Goal: Task Accomplishment & Management: Complete application form

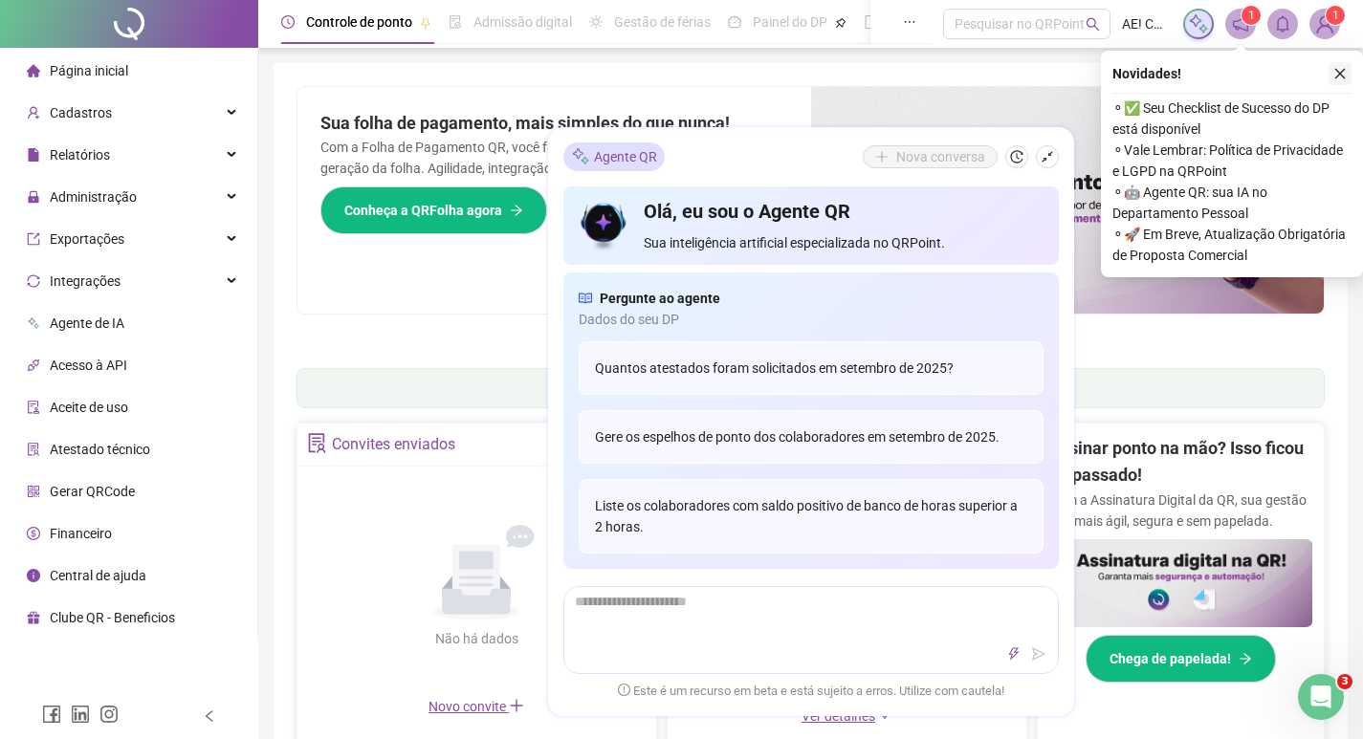
click at [1340, 75] on icon "close" at bounding box center [1339, 73] width 13 height 13
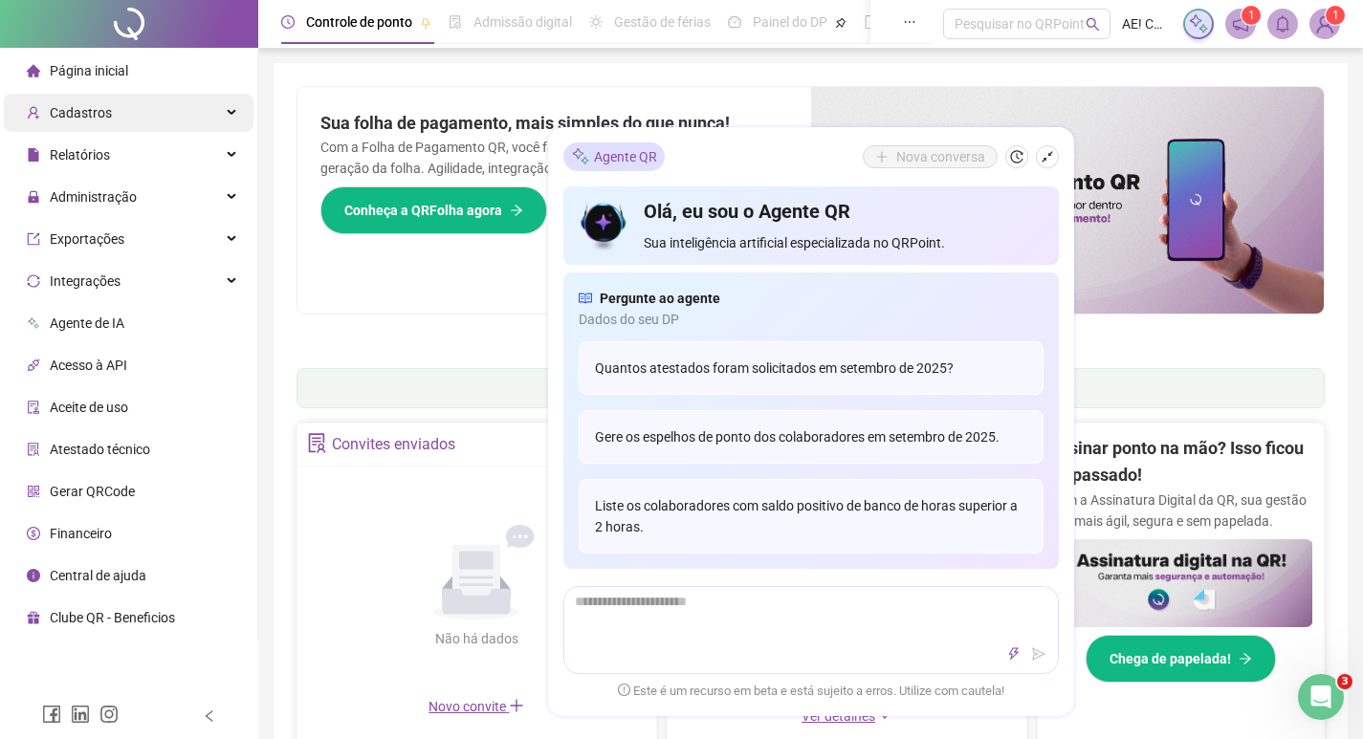
click at [233, 116] on div "Cadastros" at bounding box center [129, 113] width 250 height 38
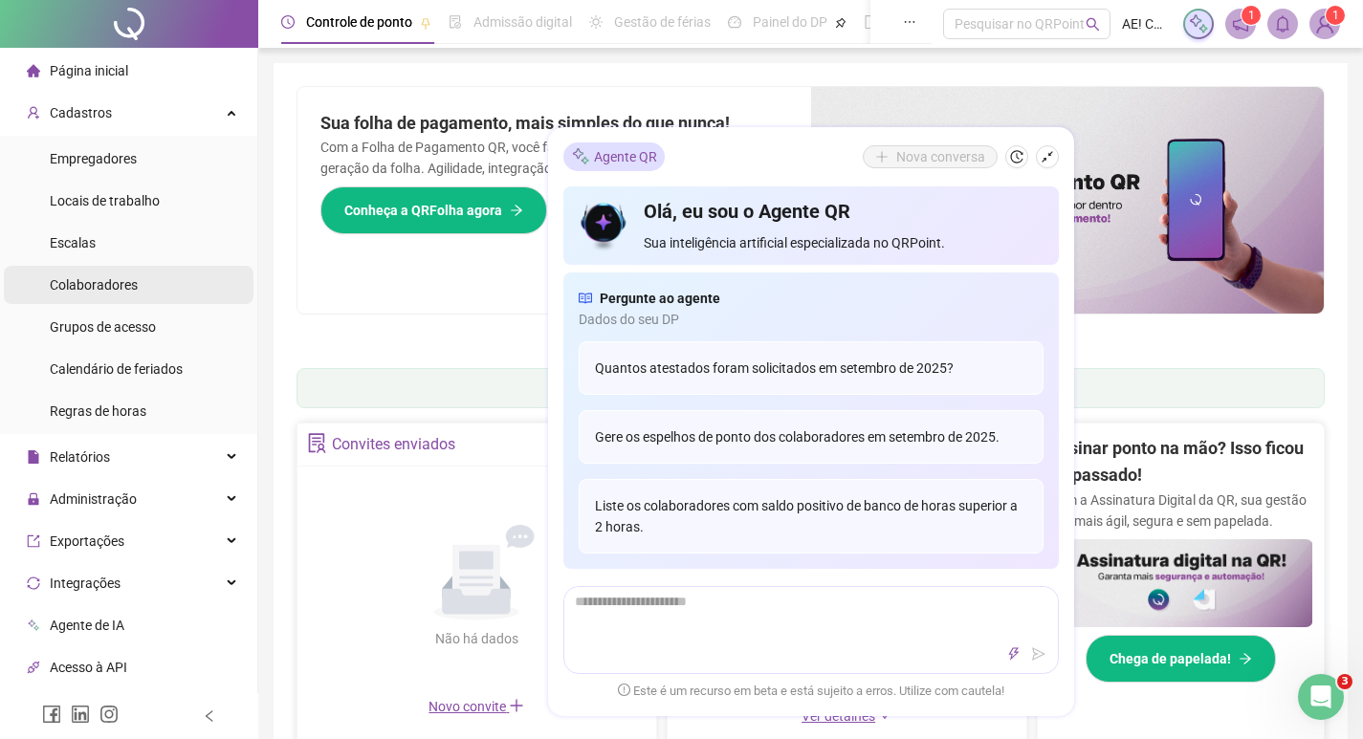
click at [123, 285] on span "Colaboradores" at bounding box center [94, 284] width 88 height 15
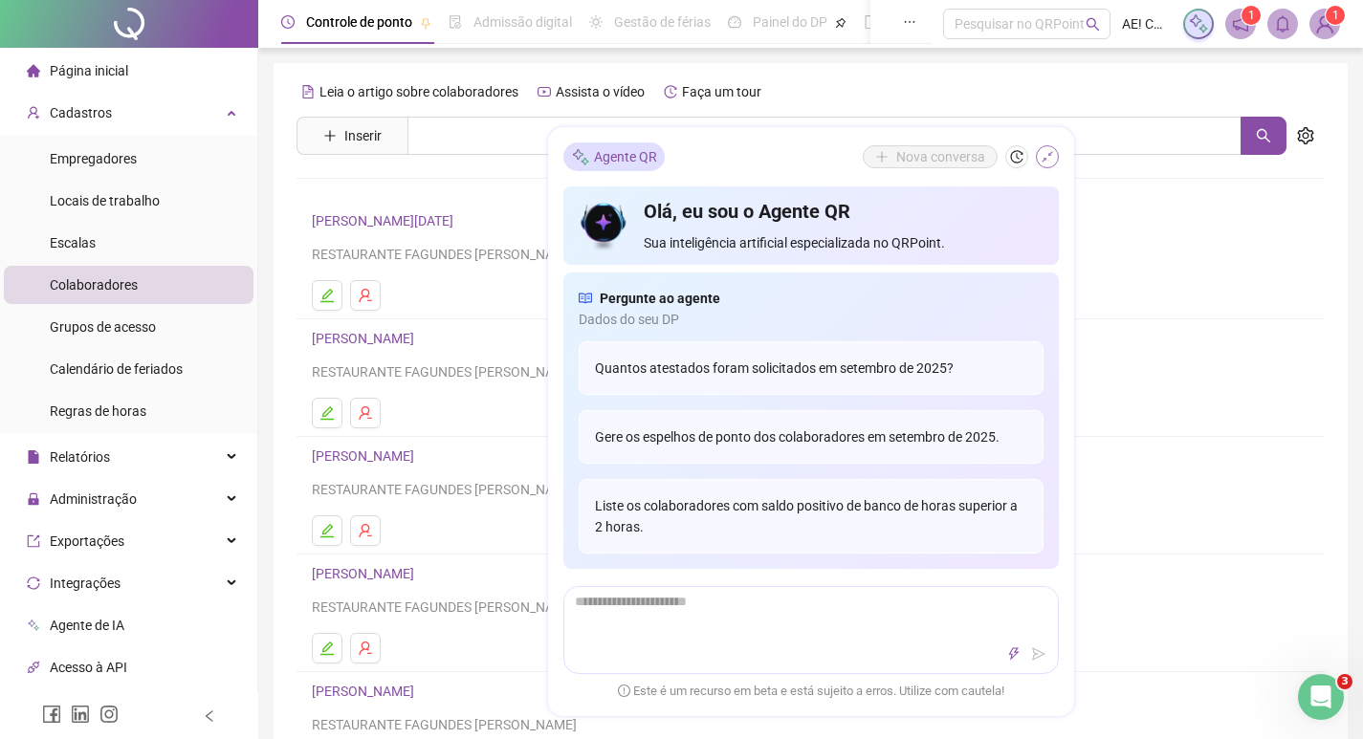
click at [1048, 159] on icon "shrink" at bounding box center [1047, 156] width 13 height 13
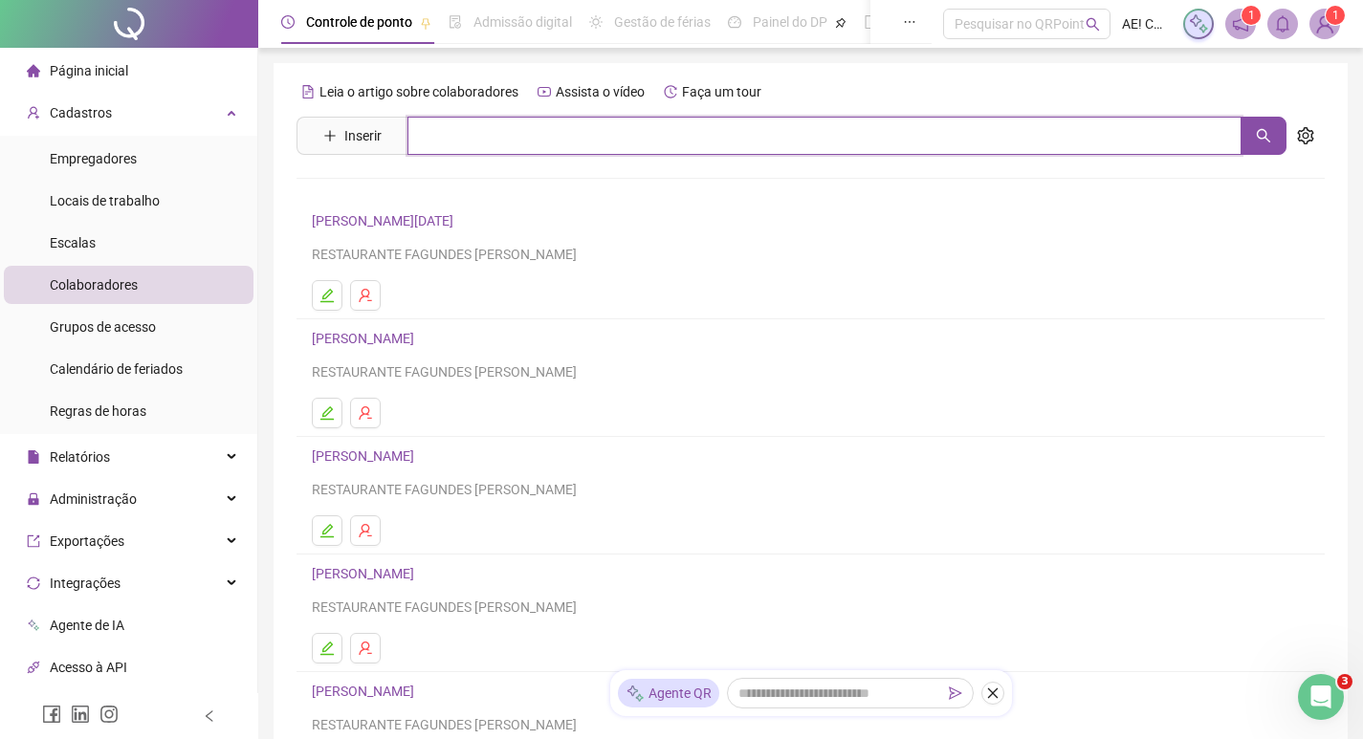
click at [491, 139] on input "text" at bounding box center [824, 136] width 834 height 38
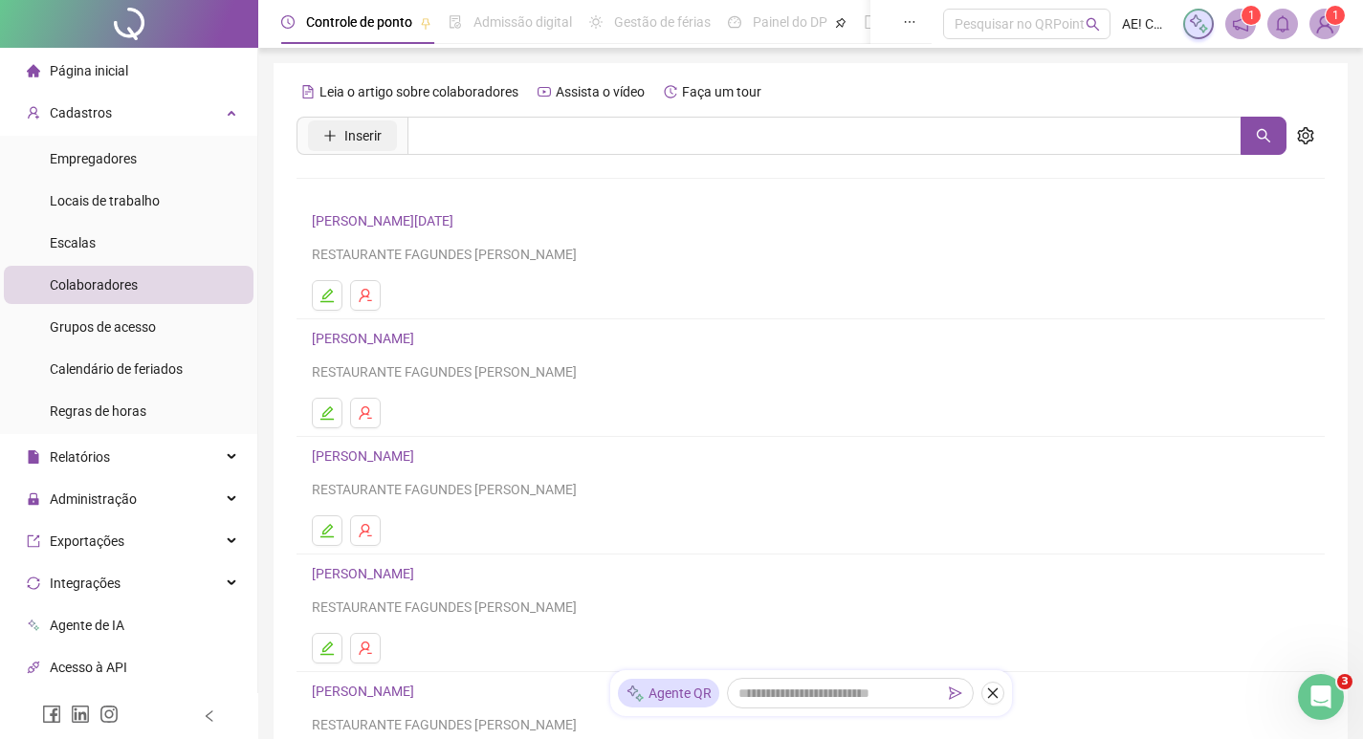
click at [343, 137] on button "Inserir" at bounding box center [352, 136] width 89 height 31
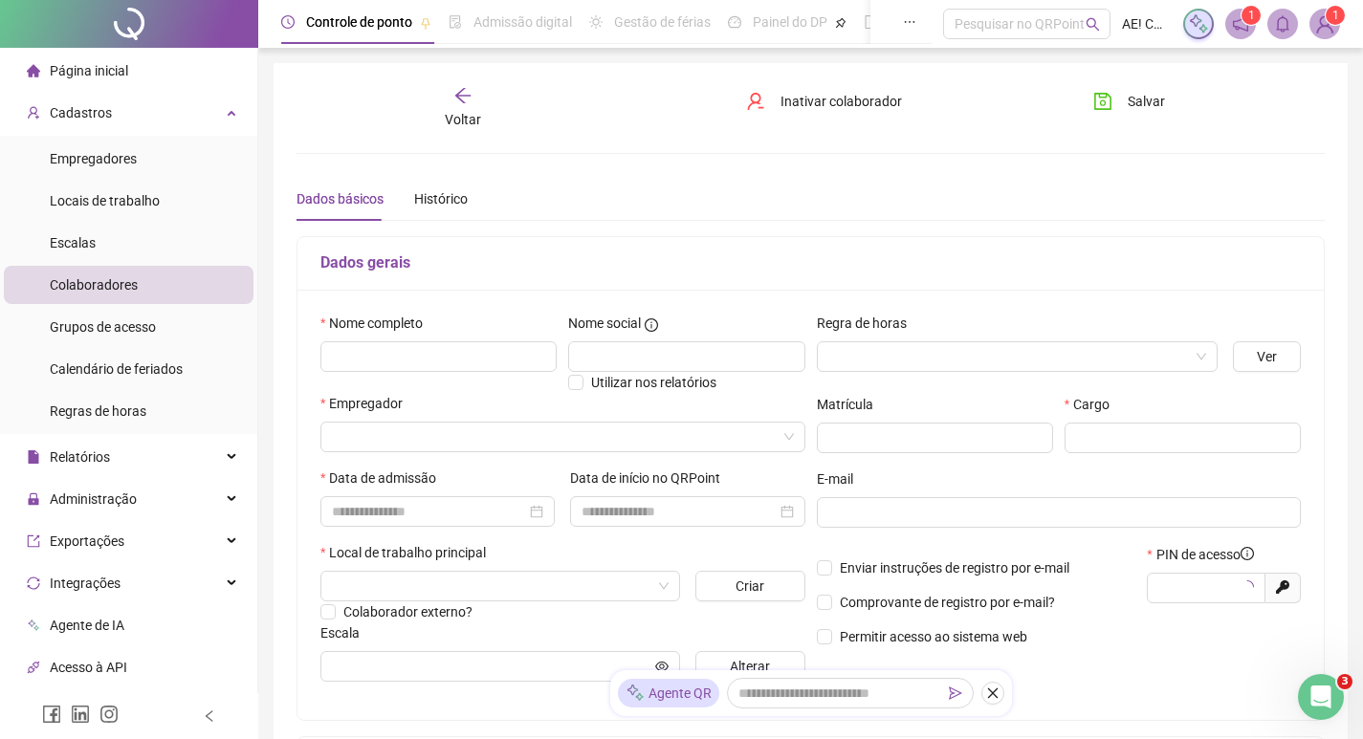
type input "*****"
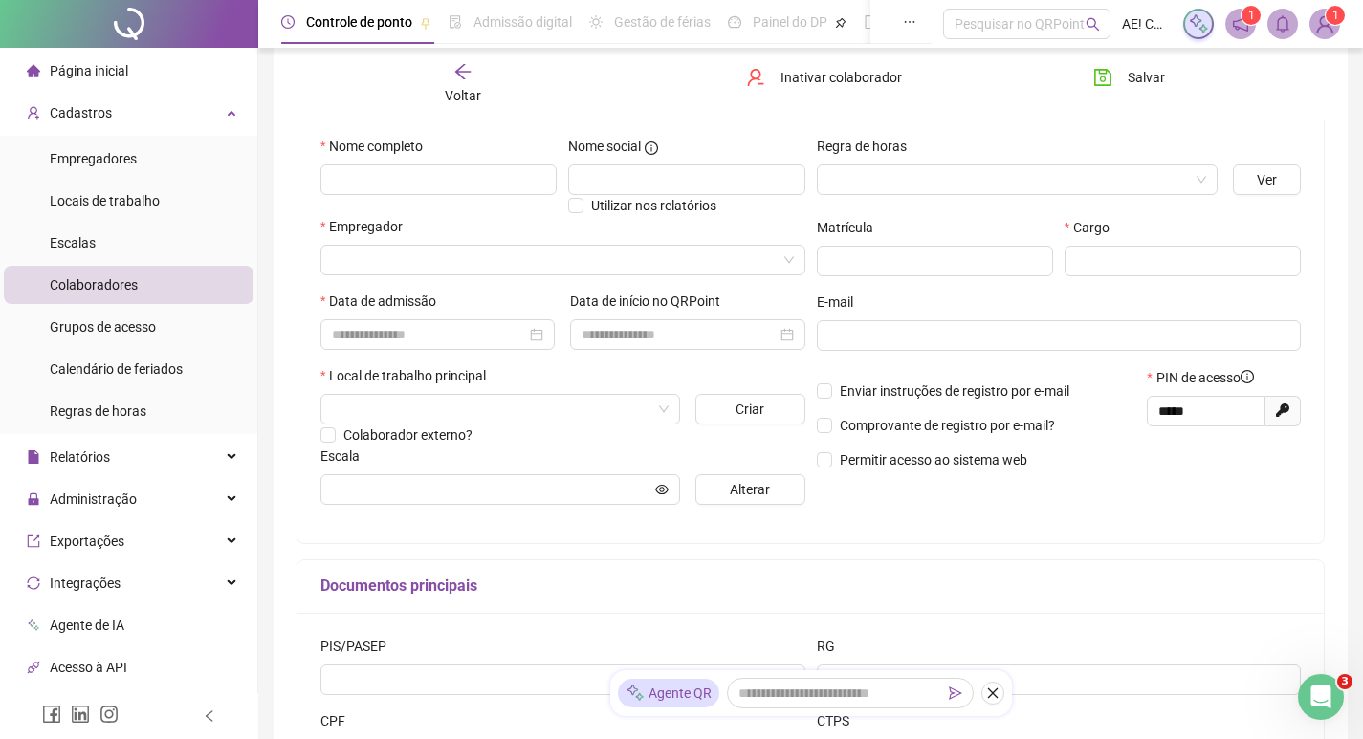
scroll to position [191, 0]
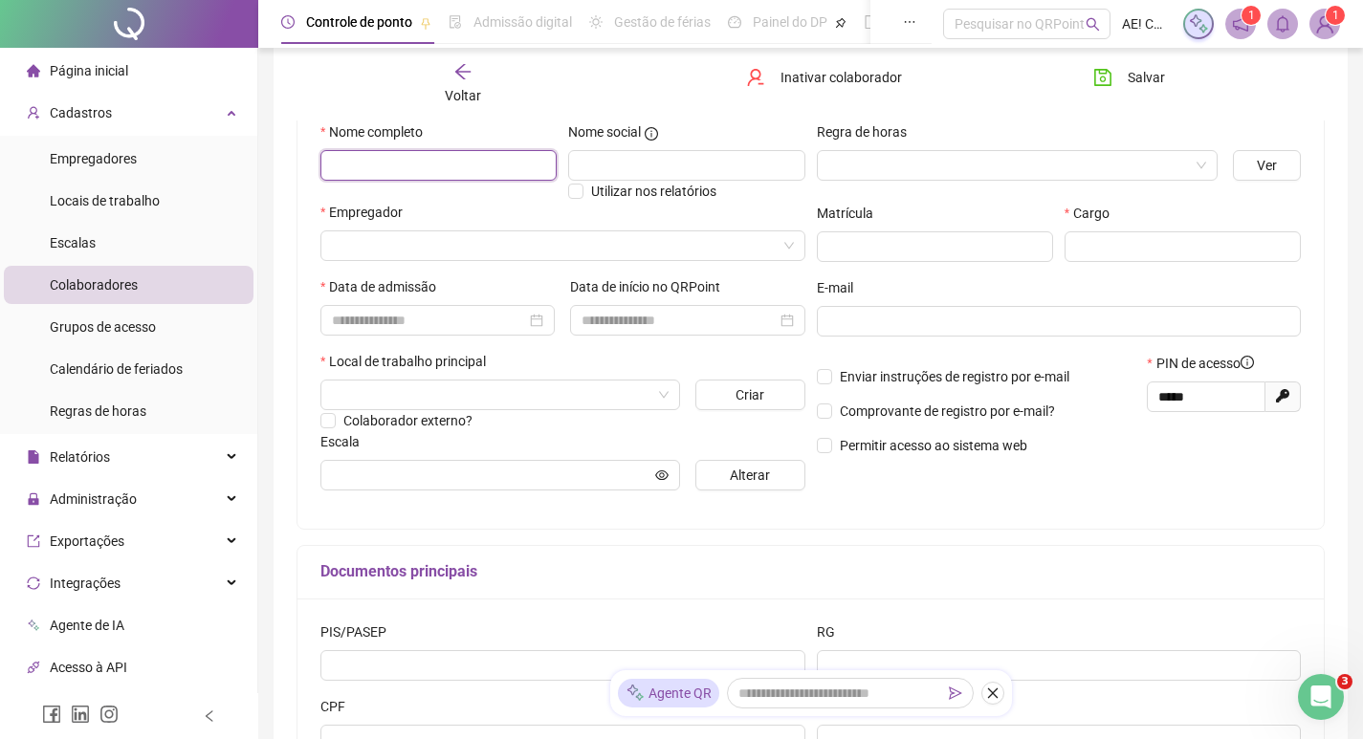
click at [497, 170] on input "text" at bounding box center [438, 165] width 236 height 31
type input "**********"
click at [875, 177] on input "search" at bounding box center [1008, 165] width 361 height 29
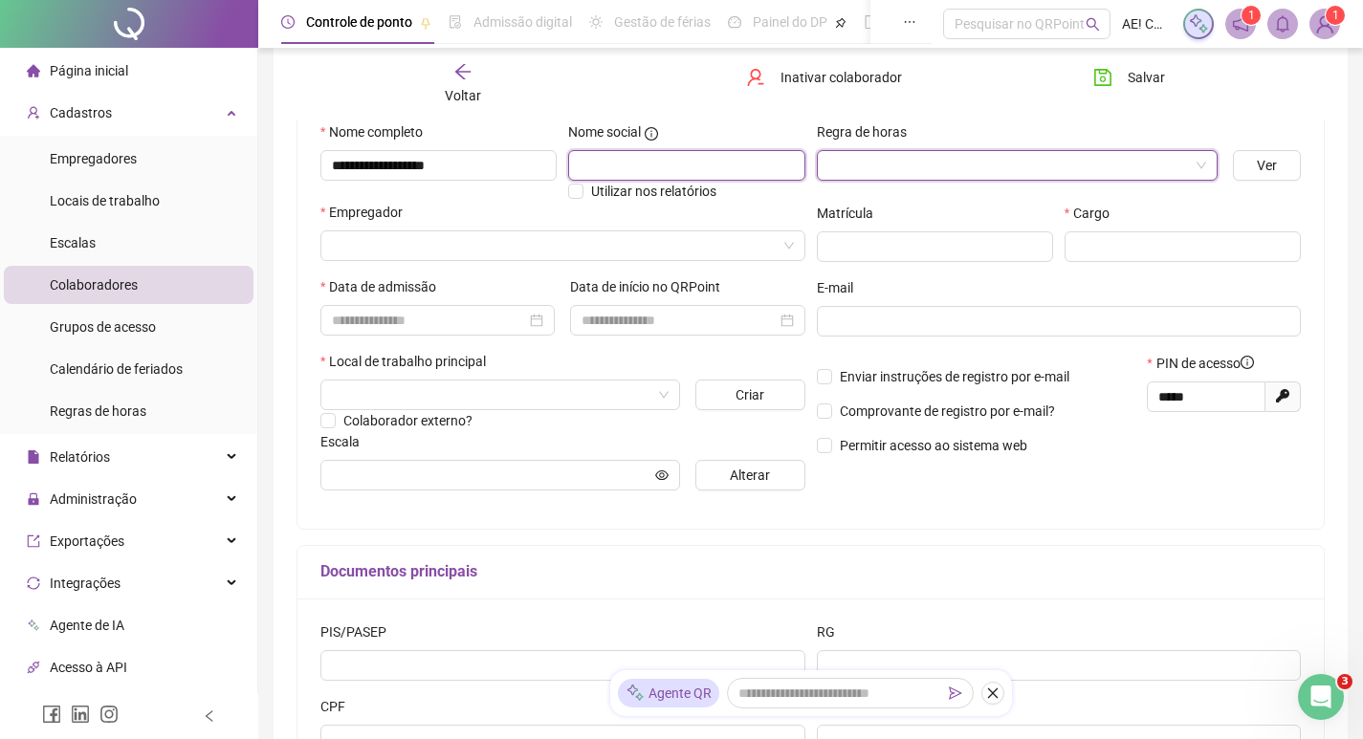
click at [757, 167] on input "text" at bounding box center [686, 165] width 236 height 31
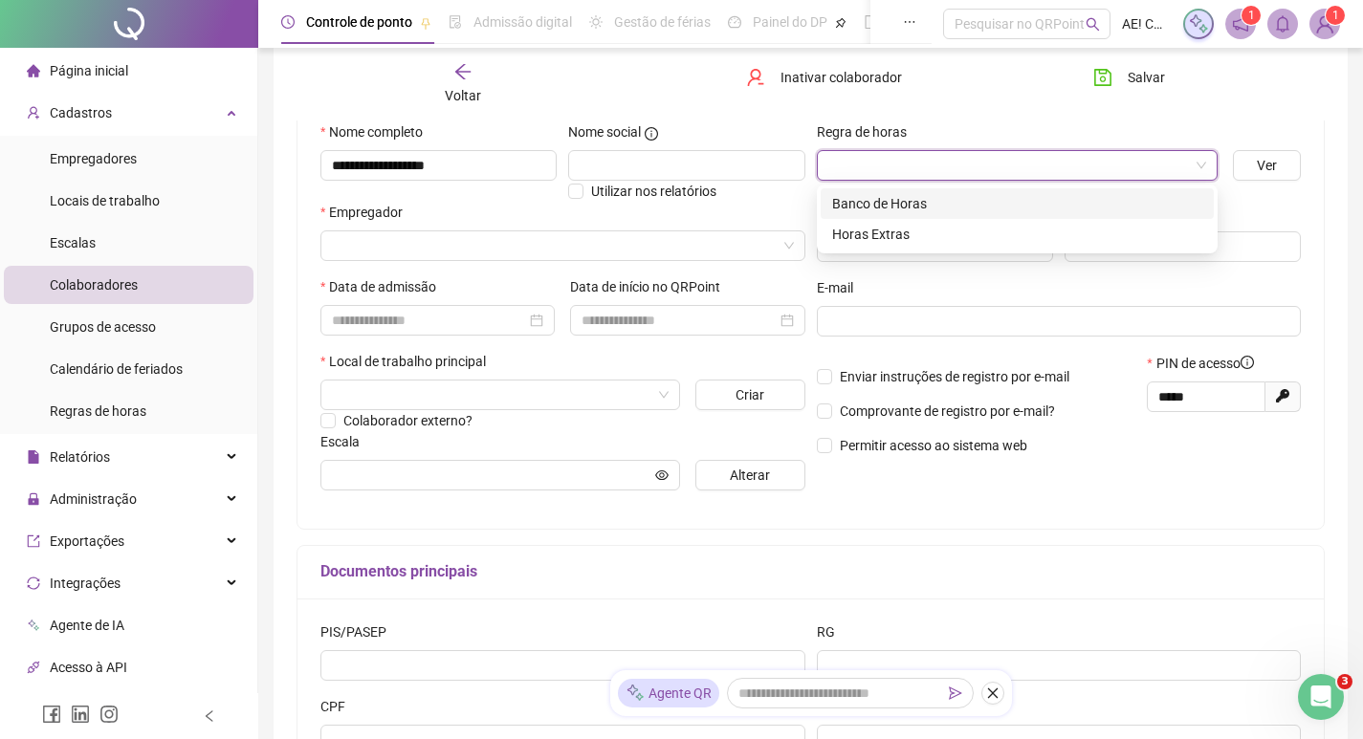
click at [854, 163] on input "search" at bounding box center [1008, 165] width 361 height 29
click at [710, 163] on input "text" at bounding box center [686, 165] width 236 height 31
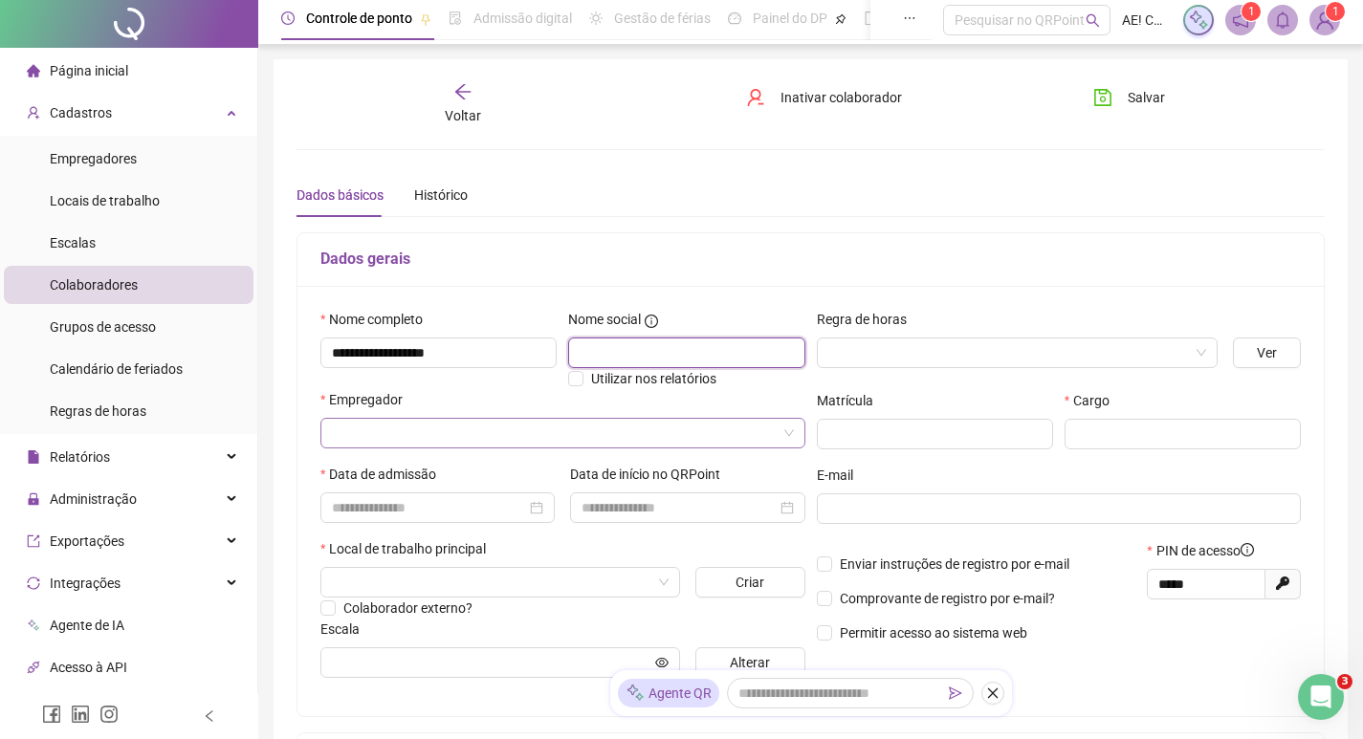
scroll to position [0, 0]
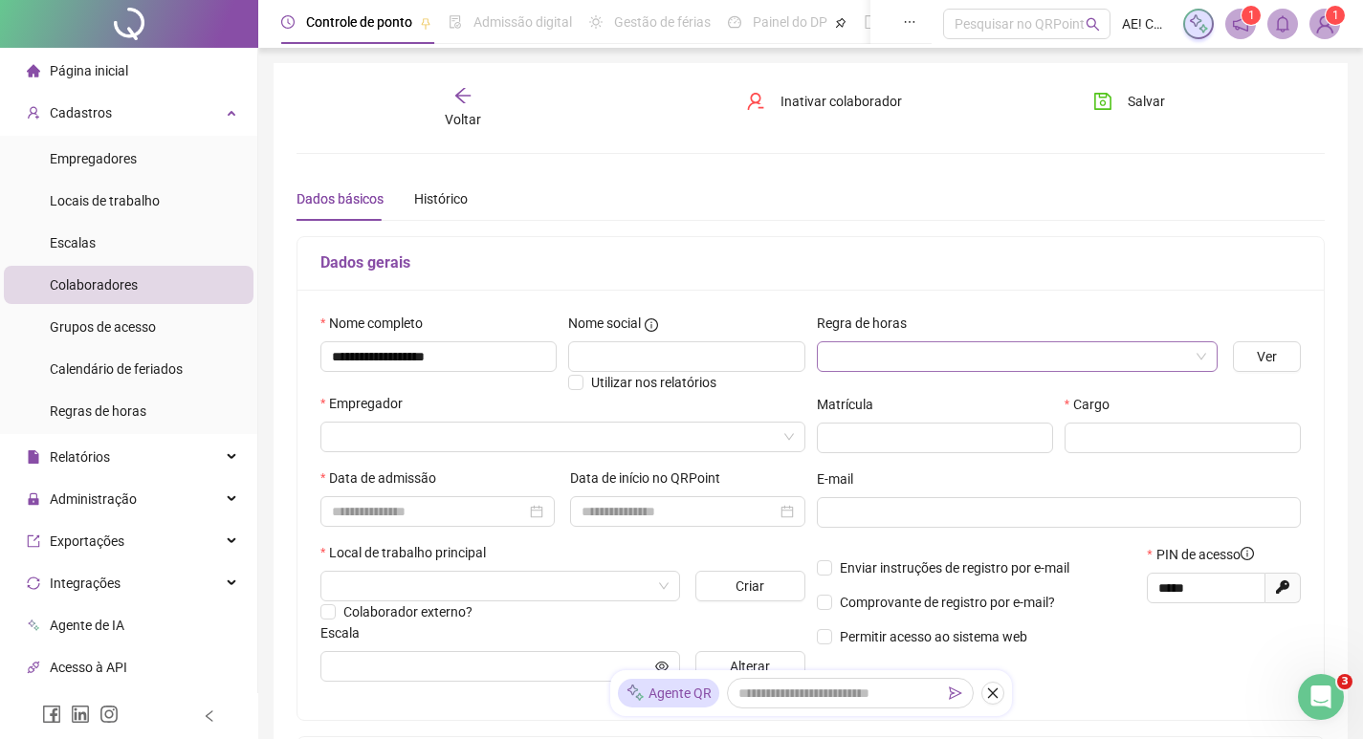
click at [860, 354] on input "search" at bounding box center [1008, 356] width 361 height 29
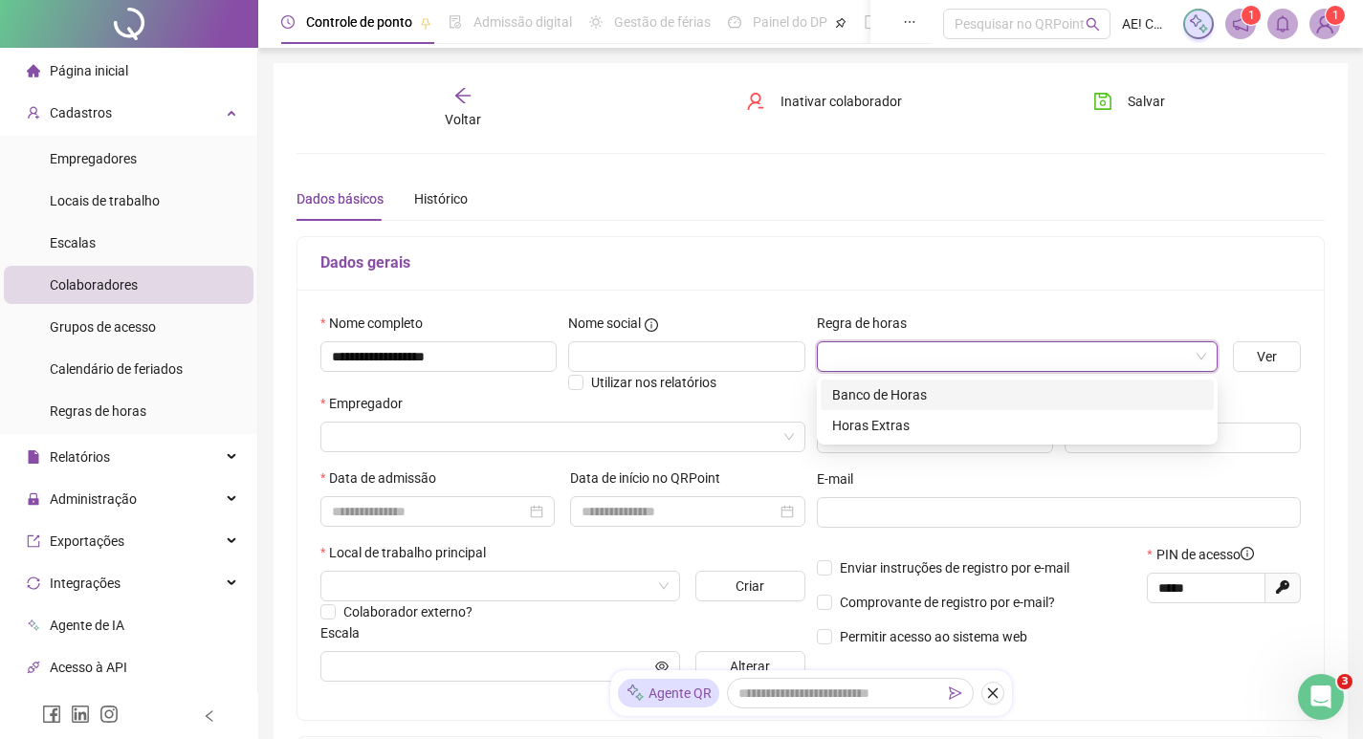
click at [877, 394] on div "Banco de Horas" at bounding box center [1017, 394] width 370 height 21
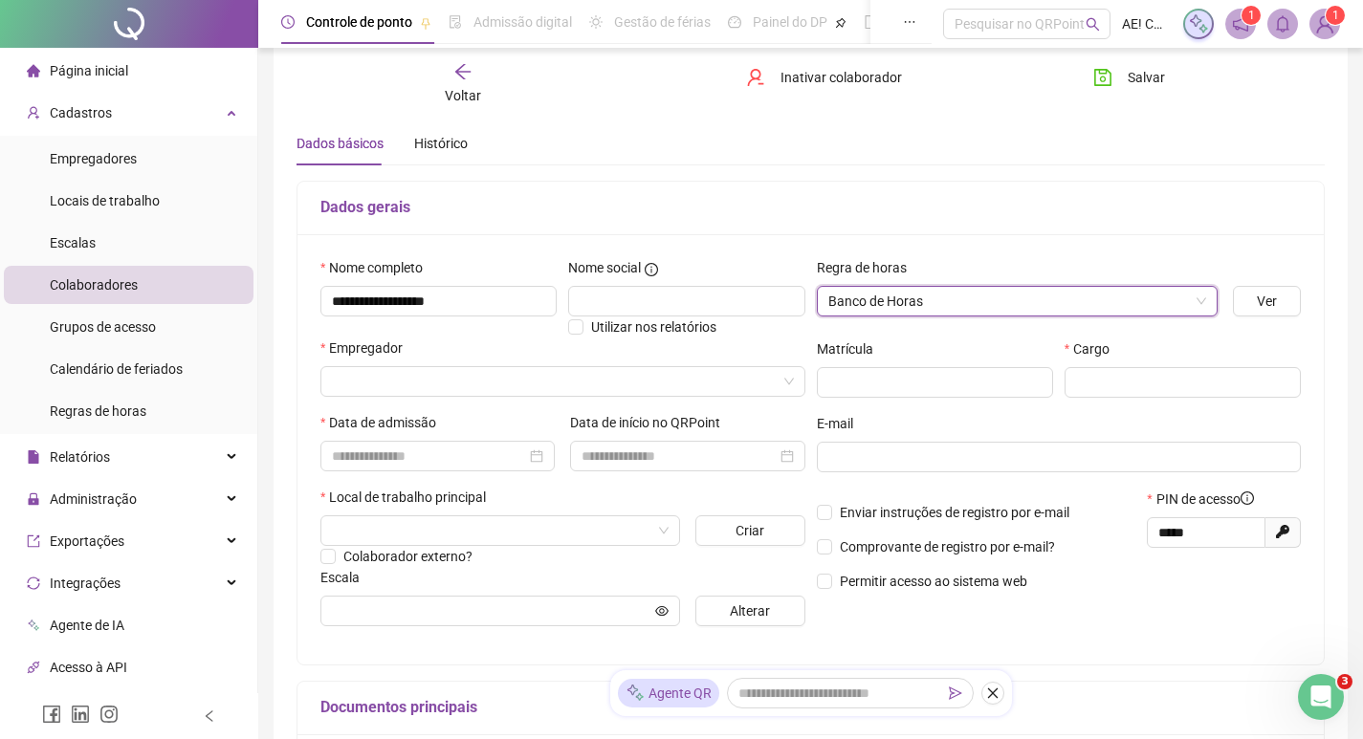
scroll to position [96, 0]
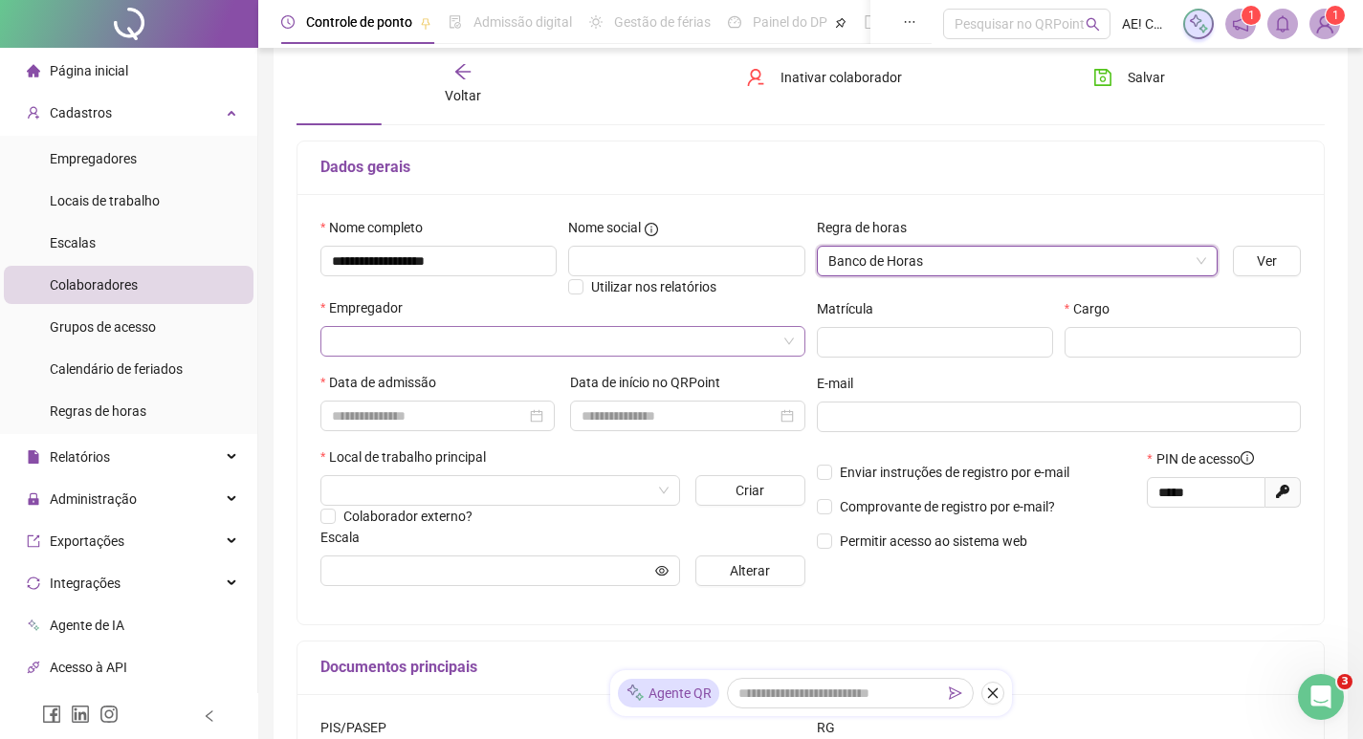
click at [446, 341] on input "search" at bounding box center [554, 341] width 445 height 29
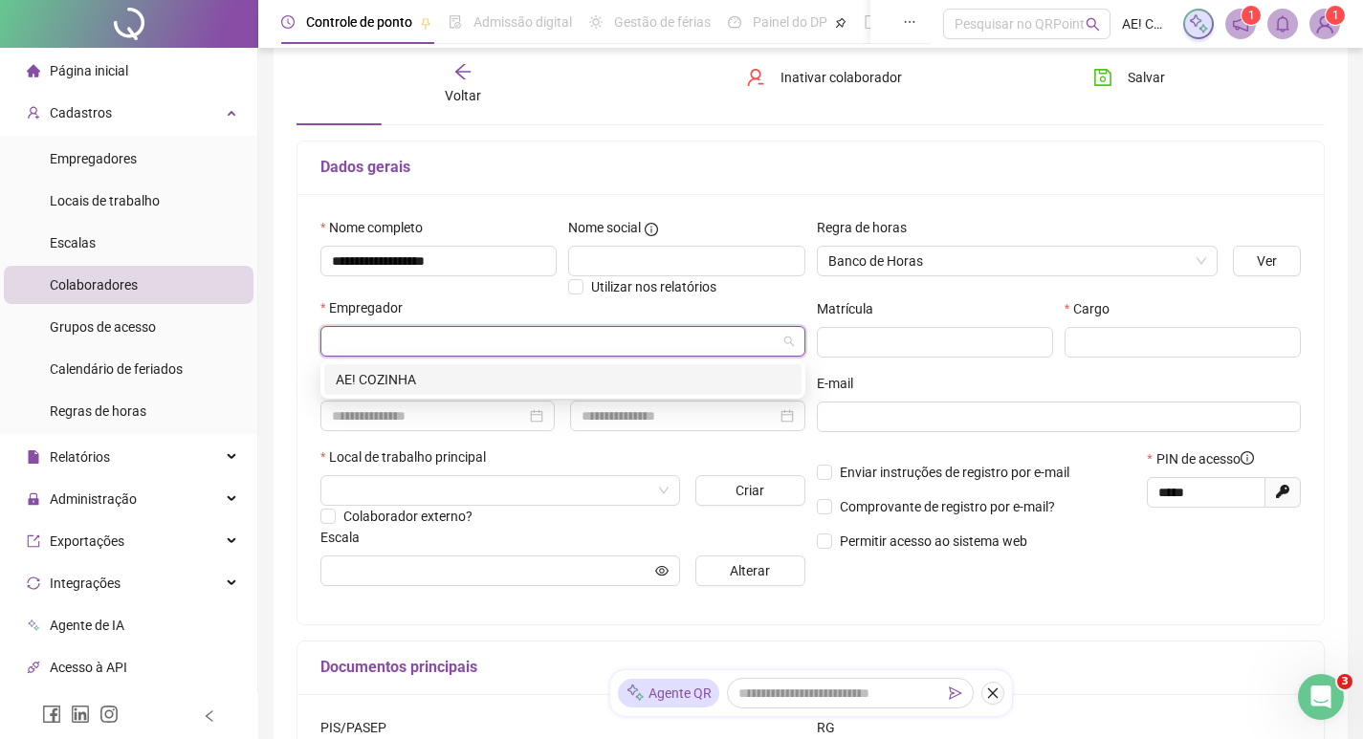
click at [405, 384] on div "AE! COZINHA" at bounding box center [563, 379] width 454 height 21
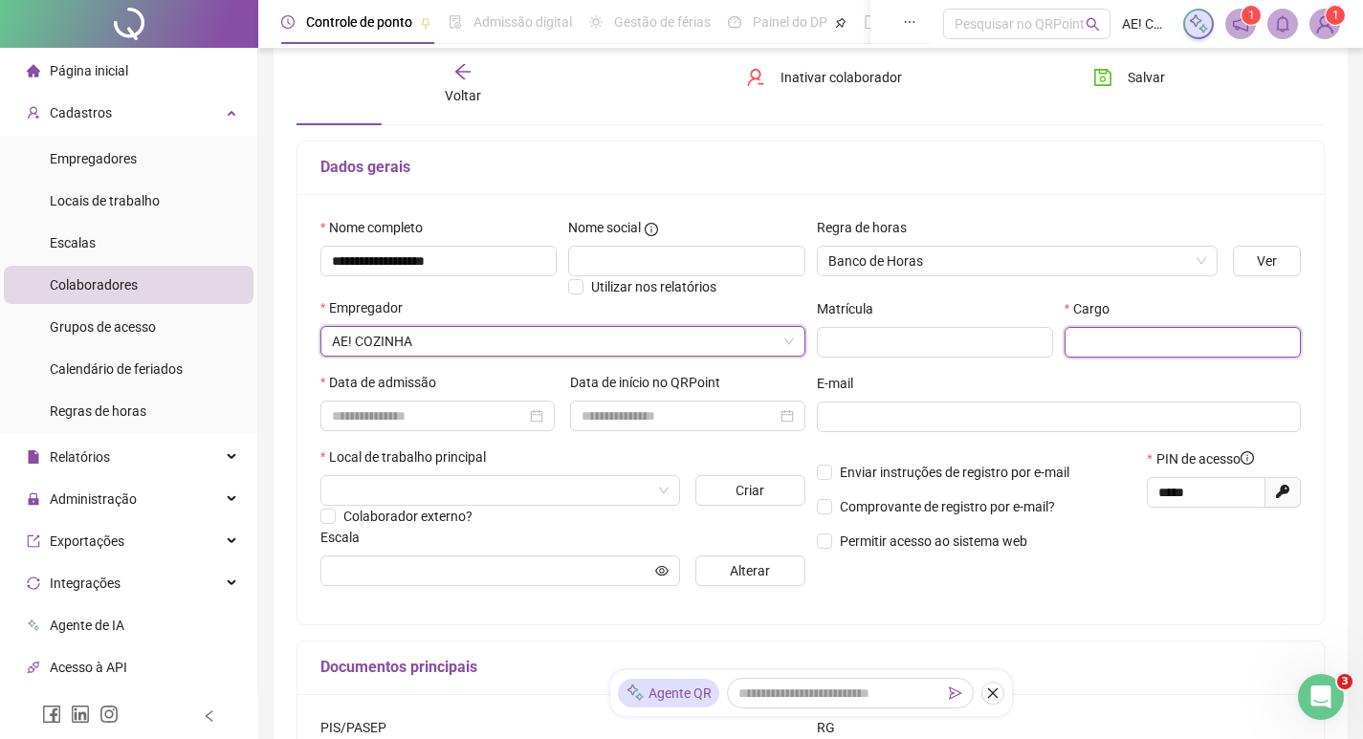
click at [1125, 341] on input "text" at bounding box center [1183, 342] width 236 height 31
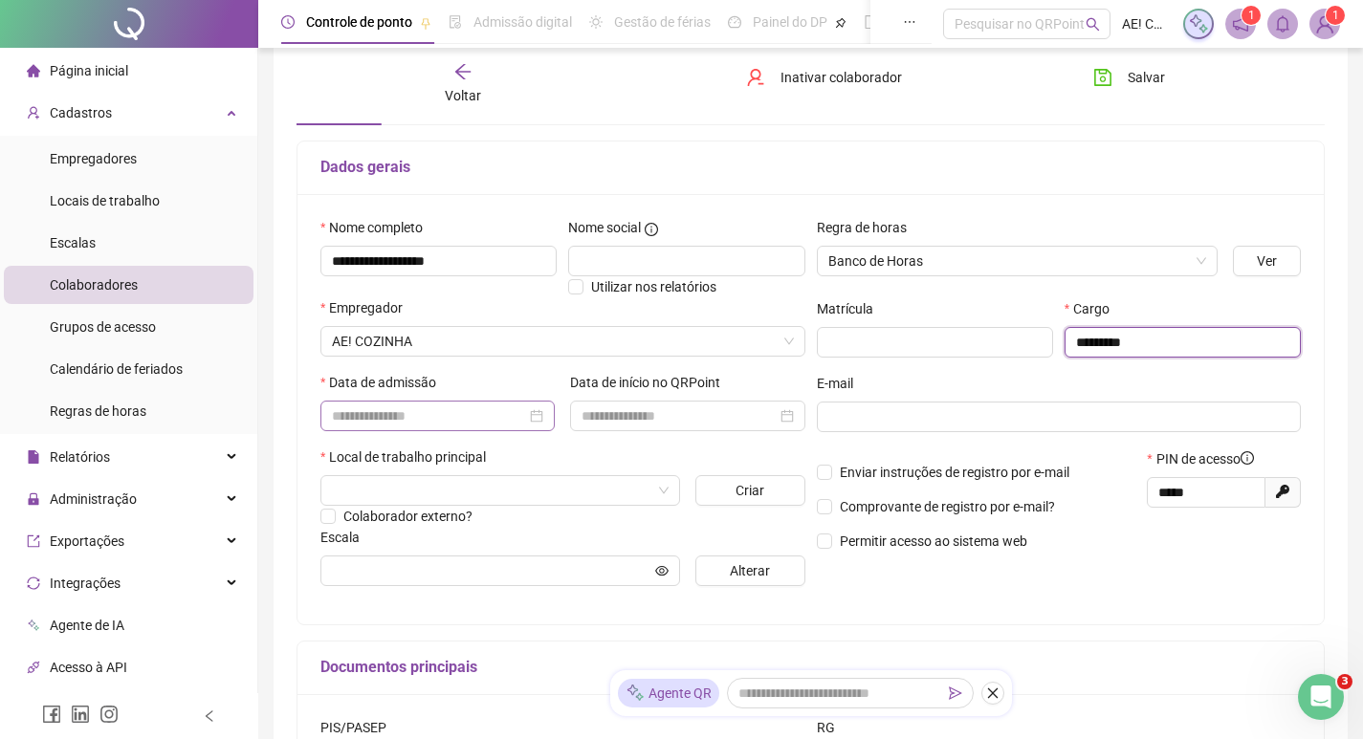
type input "*********"
click at [471, 416] on input at bounding box center [429, 416] width 194 height 21
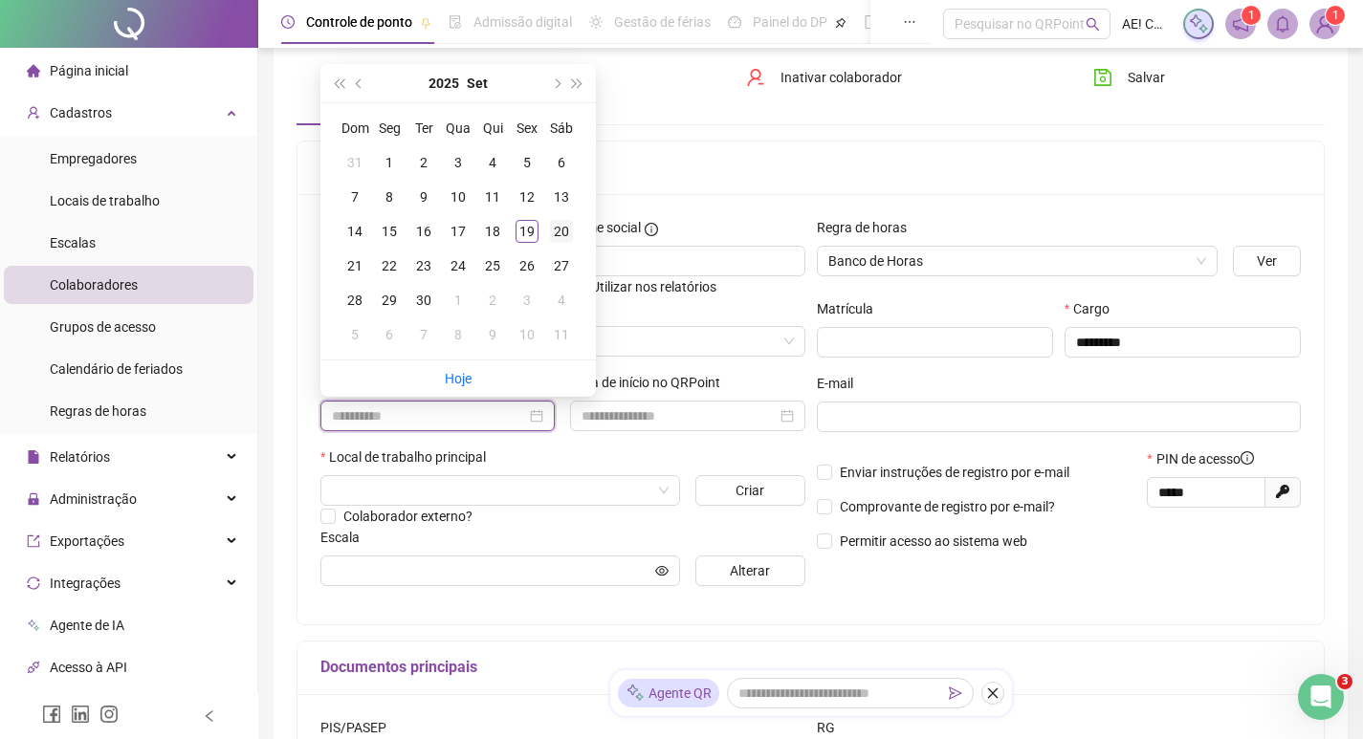
type input "**********"
click at [557, 231] on div "20" at bounding box center [561, 231] width 23 height 23
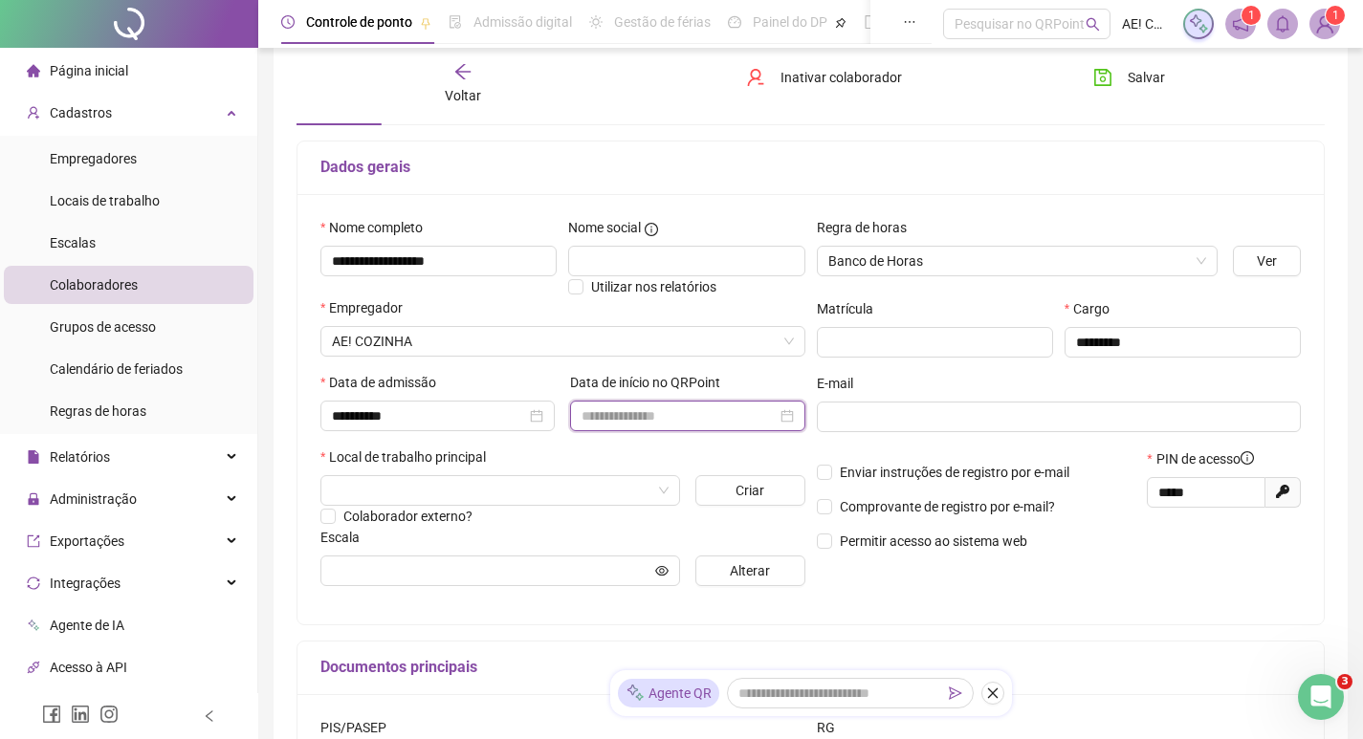
click at [641, 420] on input at bounding box center [679, 416] width 194 height 21
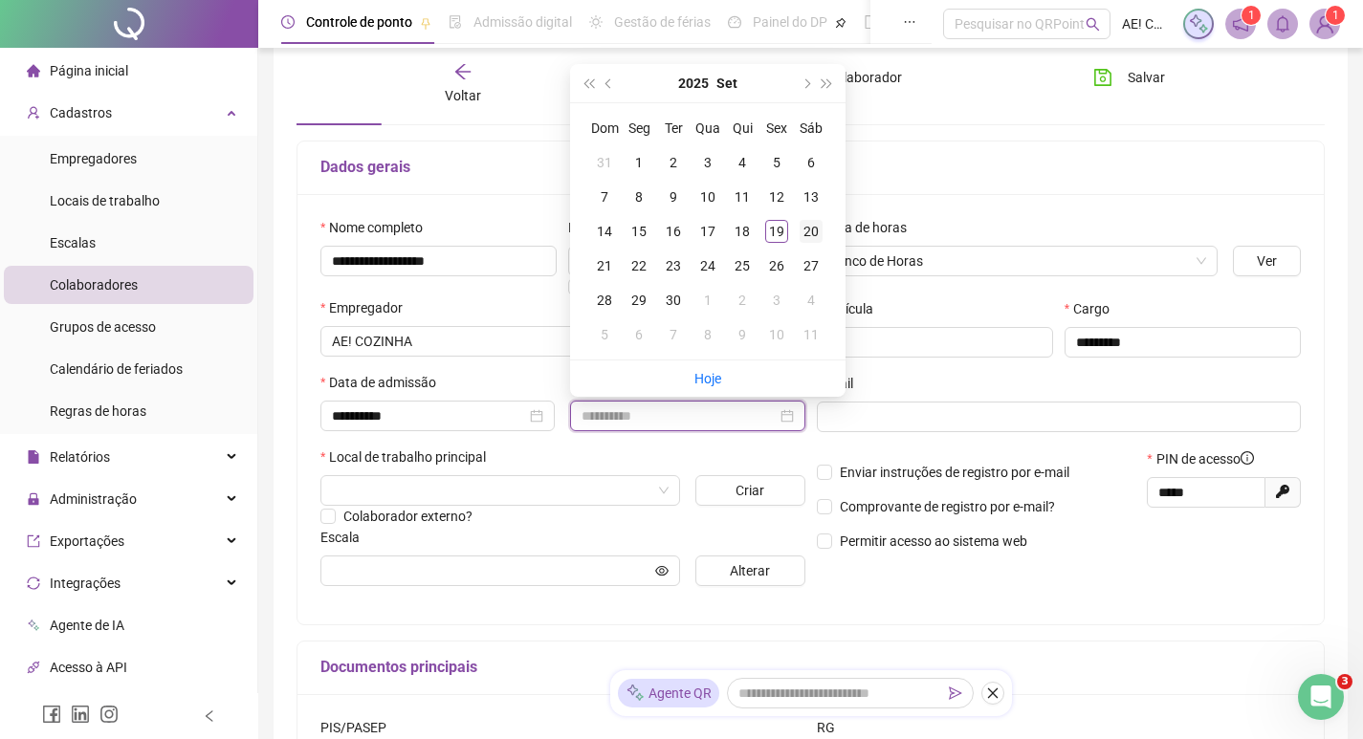
type input "**********"
click at [813, 236] on div "20" at bounding box center [811, 231] width 23 height 23
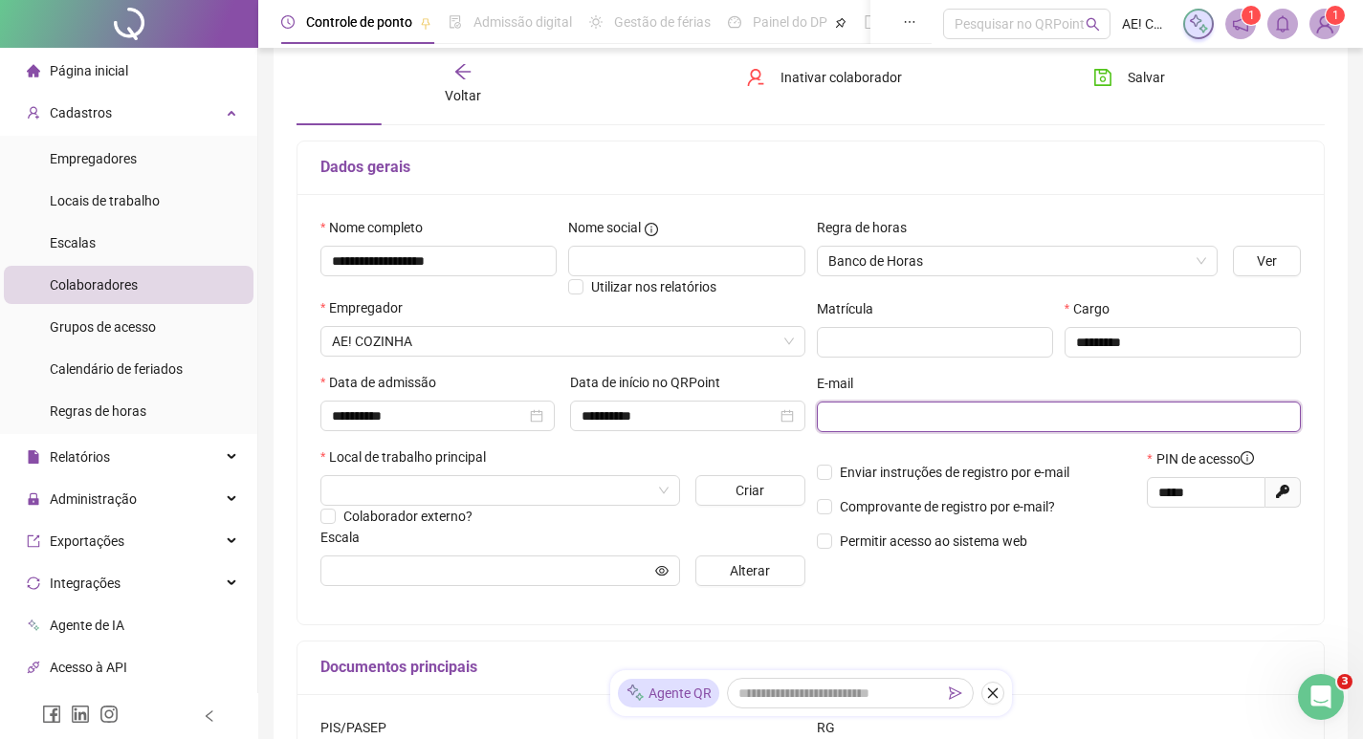
click at [870, 420] on input "text" at bounding box center [1057, 416] width 458 height 21
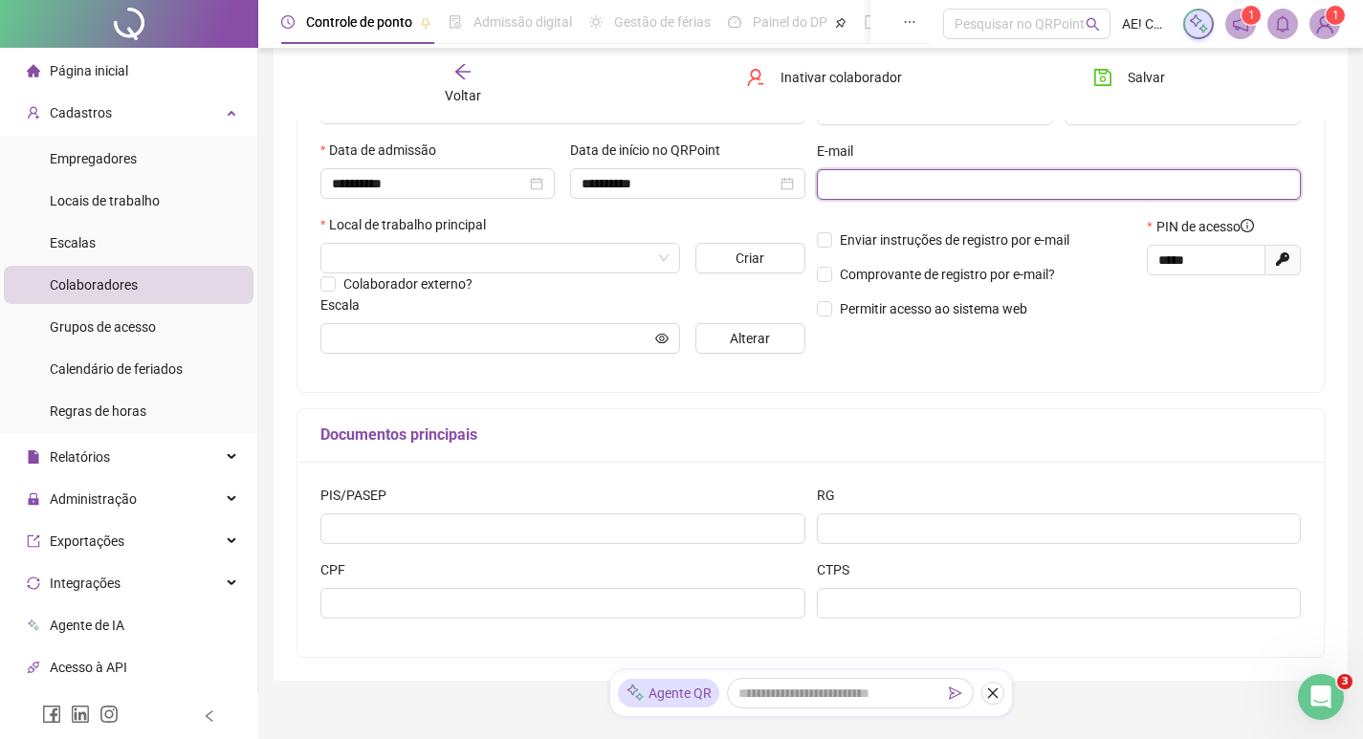
scroll to position [287, 0]
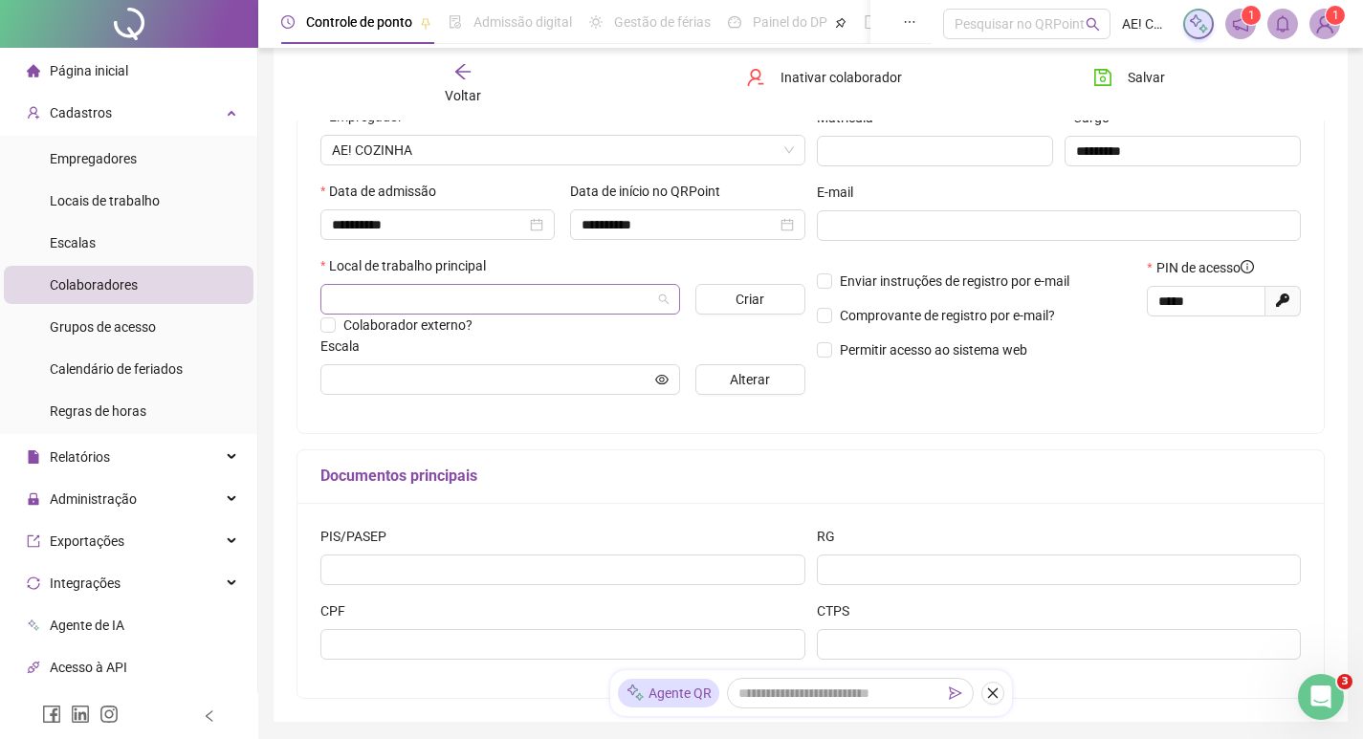
click at [522, 300] on input "search" at bounding box center [491, 299] width 319 height 29
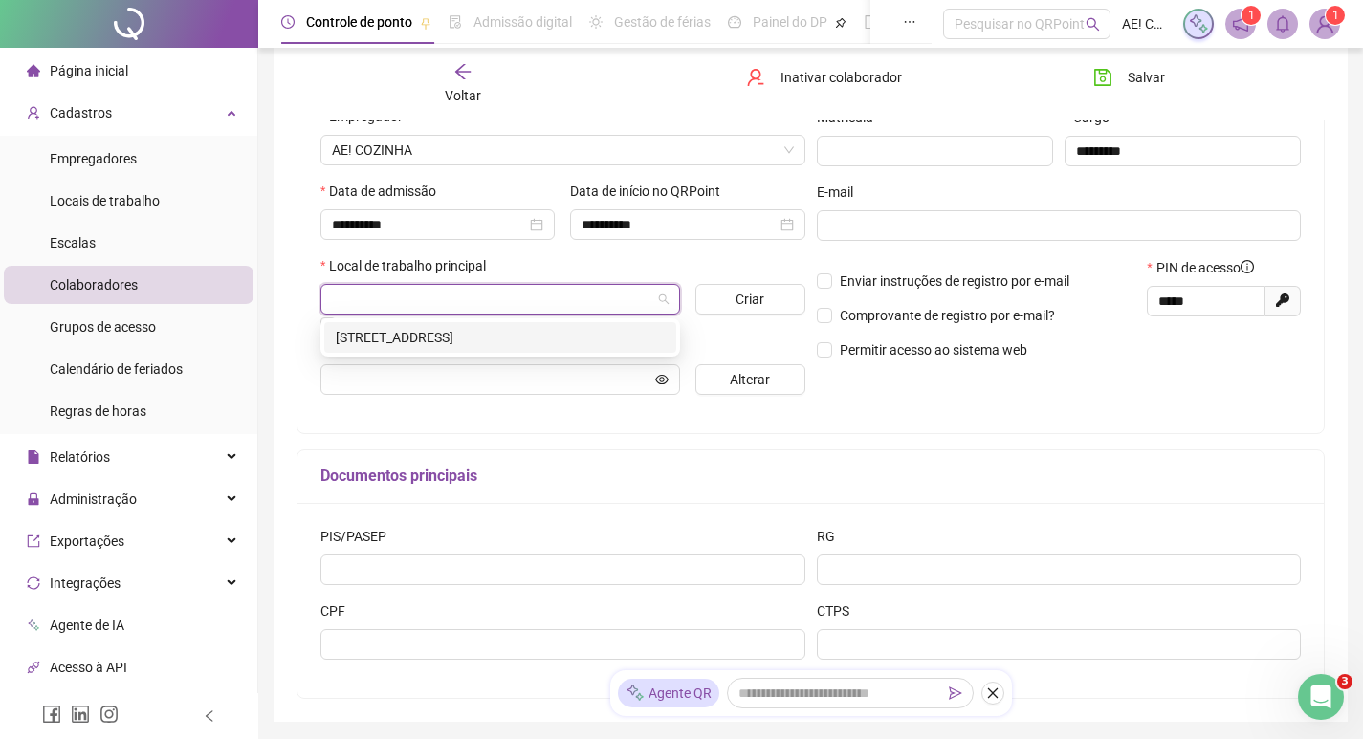
click at [466, 335] on div "RUA AUREA 285" at bounding box center [500, 337] width 329 height 21
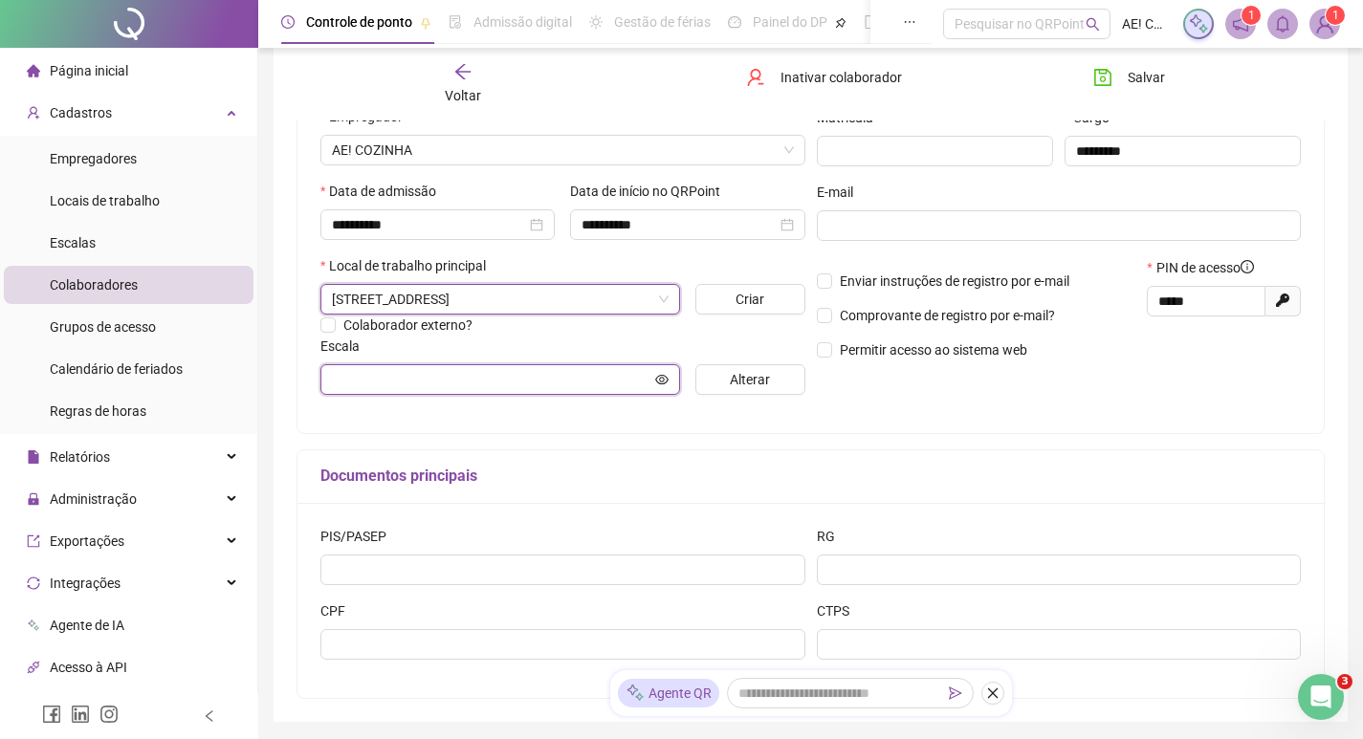
click at [601, 375] on input "text" at bounding box center [491, 379] width 319 height 21
click at [744, 372] on span "Alterar" at bounding box center [750, 379] width 40 height 21
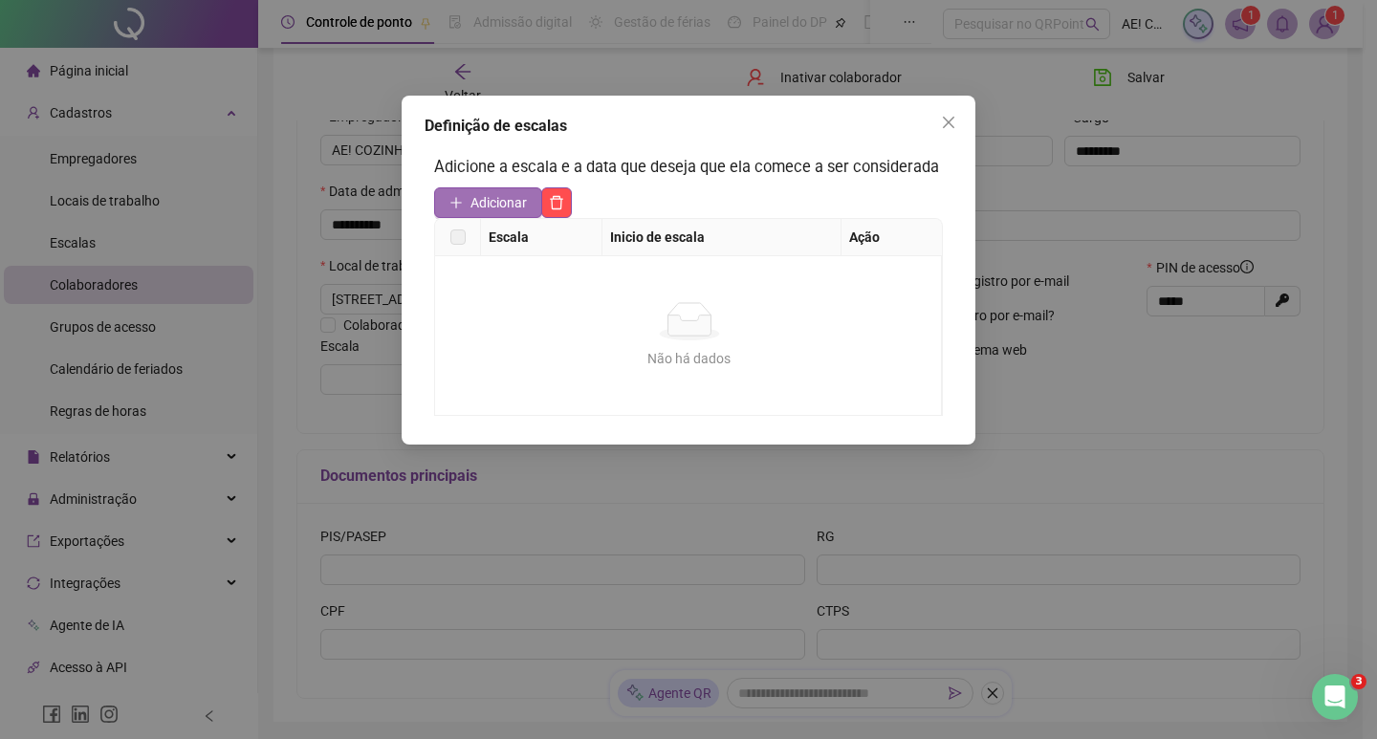
click at [484, 200] on span "Adicionar" at bounding box center [499, 202] width 56 height 21
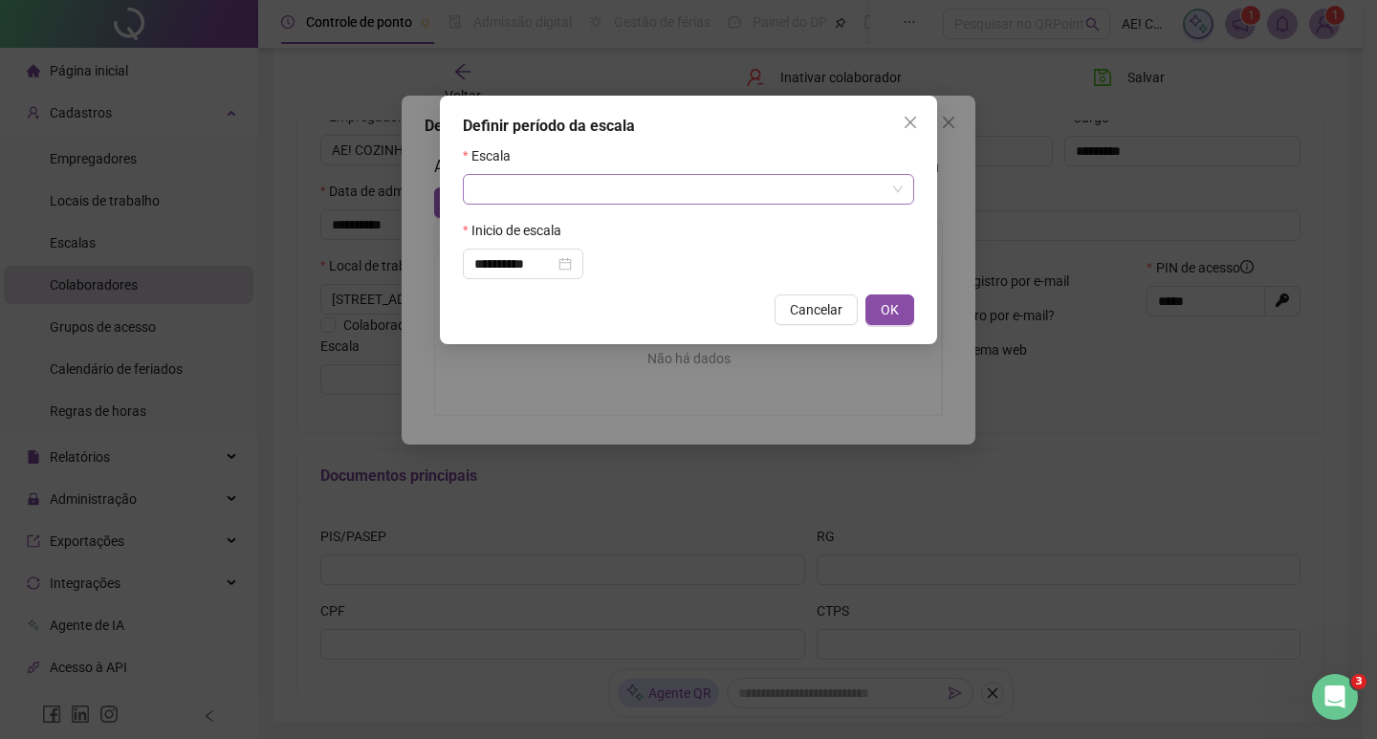
click at [600, 191] on input "search" at bounding box center [679, 189] width 411 height 29
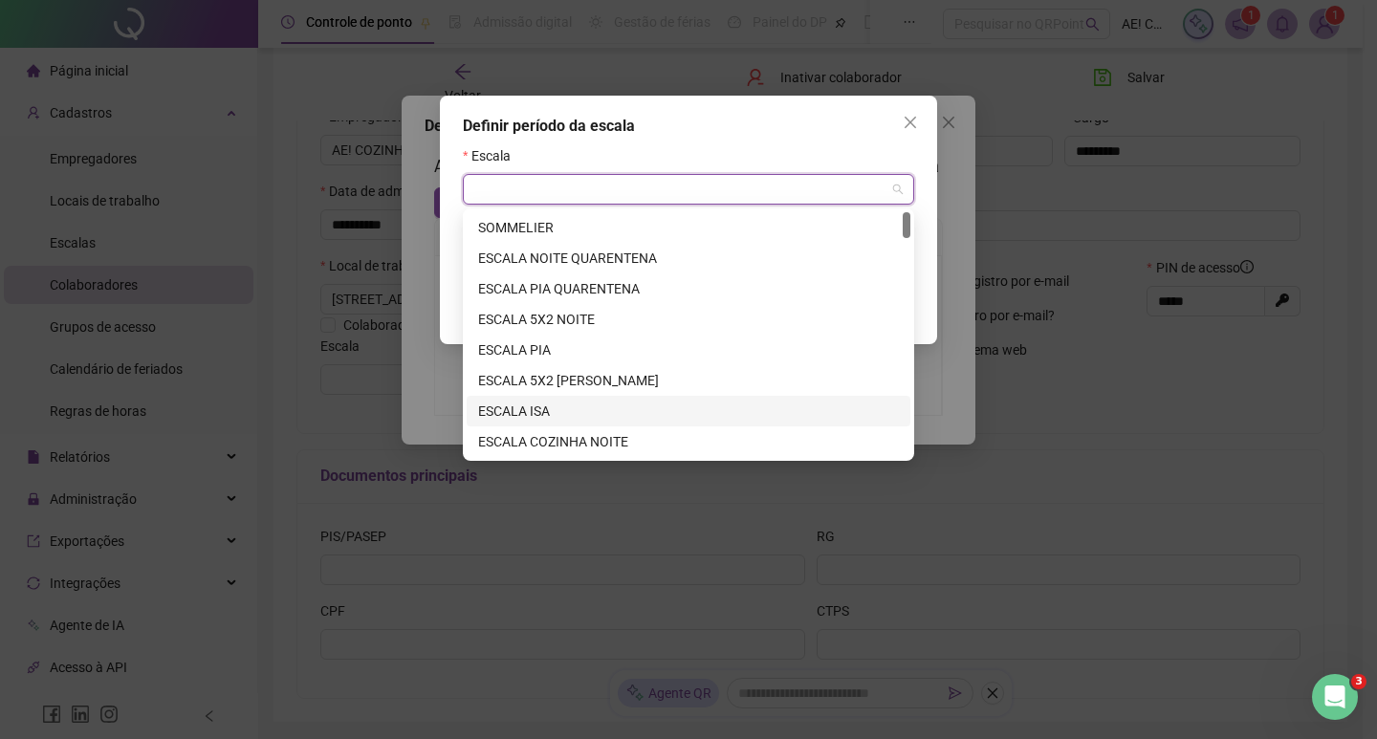
click at [557, 410] on div "ESCALA ISA" at bounding box center [688, 411] width 421 height 21
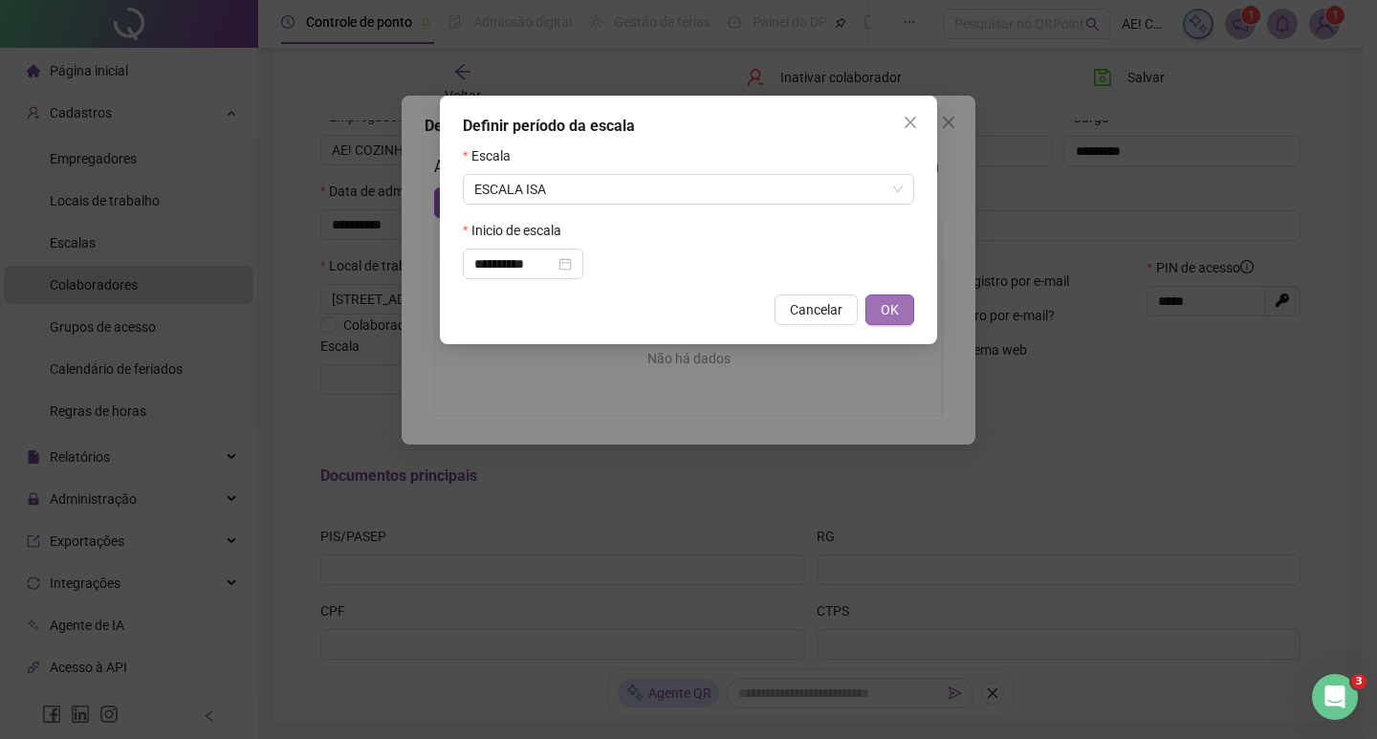
click at [884, 313] on span "OK" at bounding box center [890, 309] width 18 height 21
type input "**********"
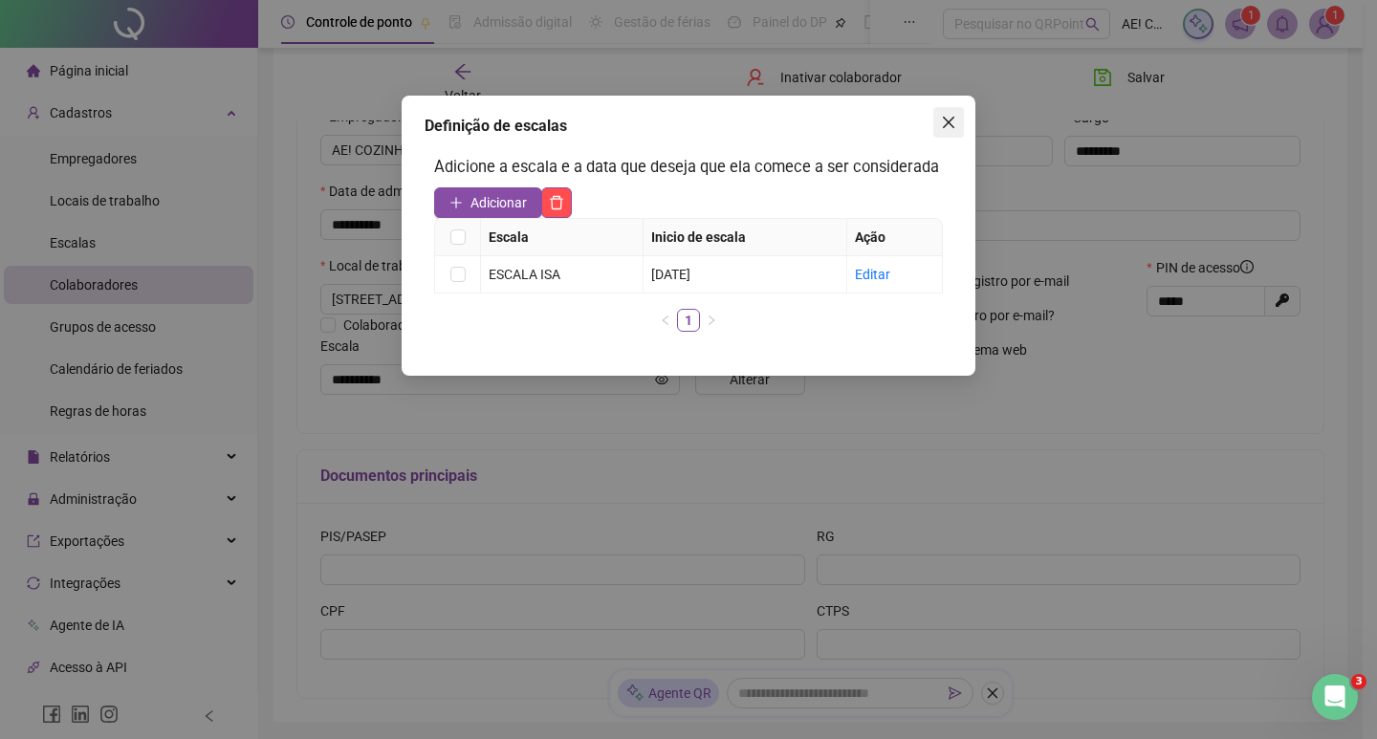
click at [949, 123] on icon "close" at bounding box center [948, 122] width 11 height 11
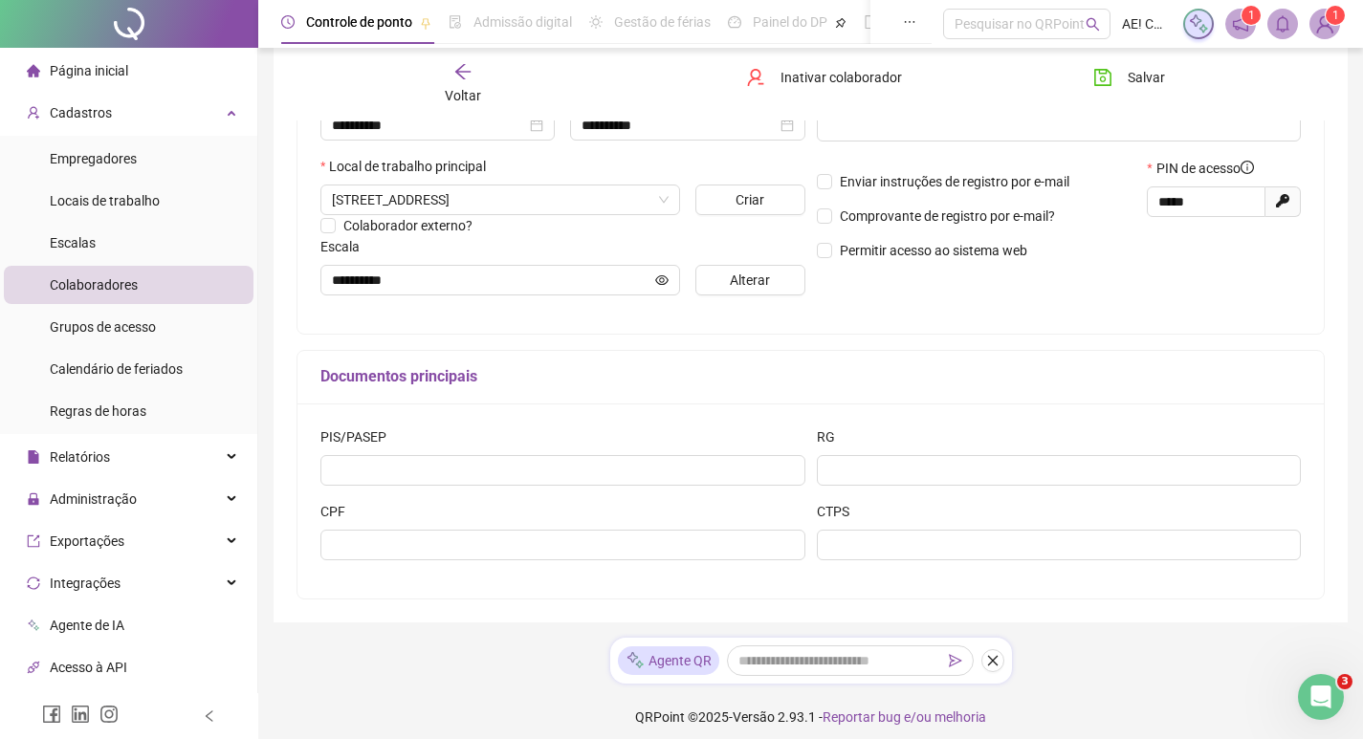
scroll to position [398, 0]
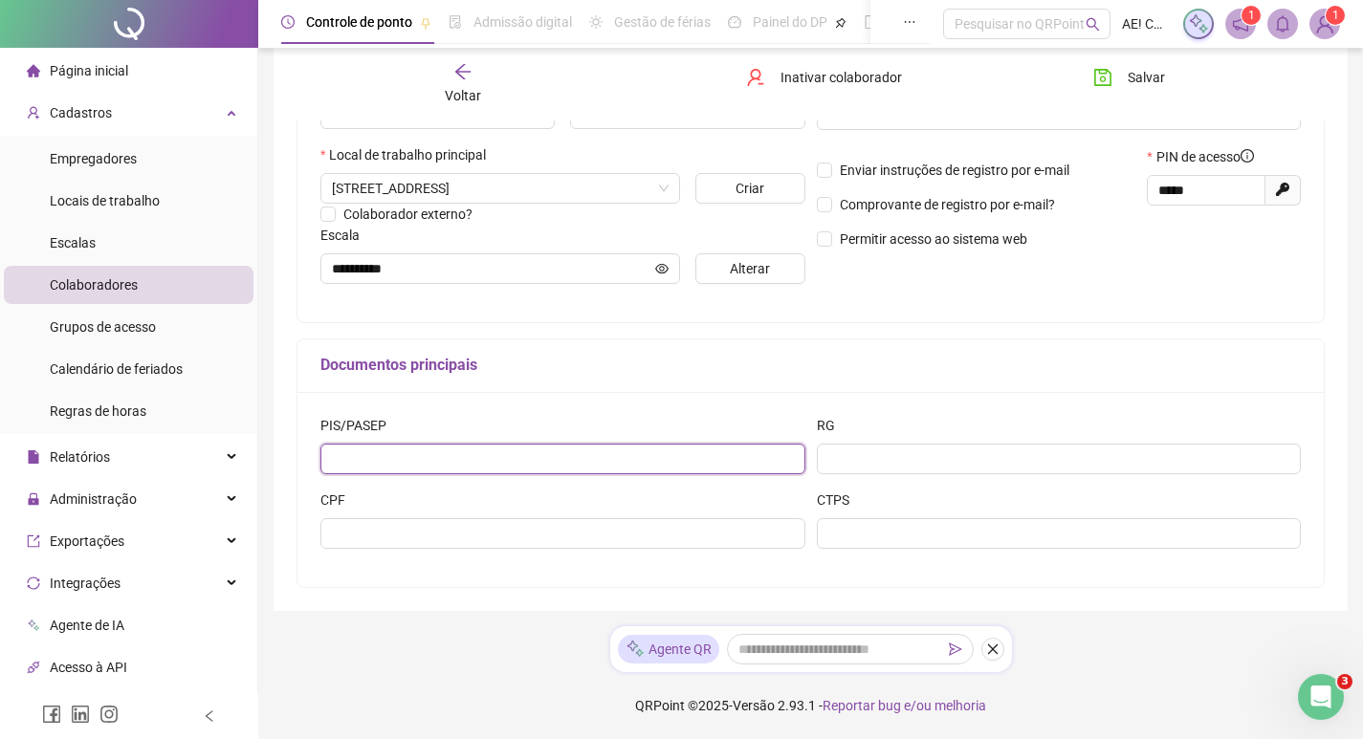
click at [532, 465] on input "text" at bounding box center [562, 459] width 485 height 31
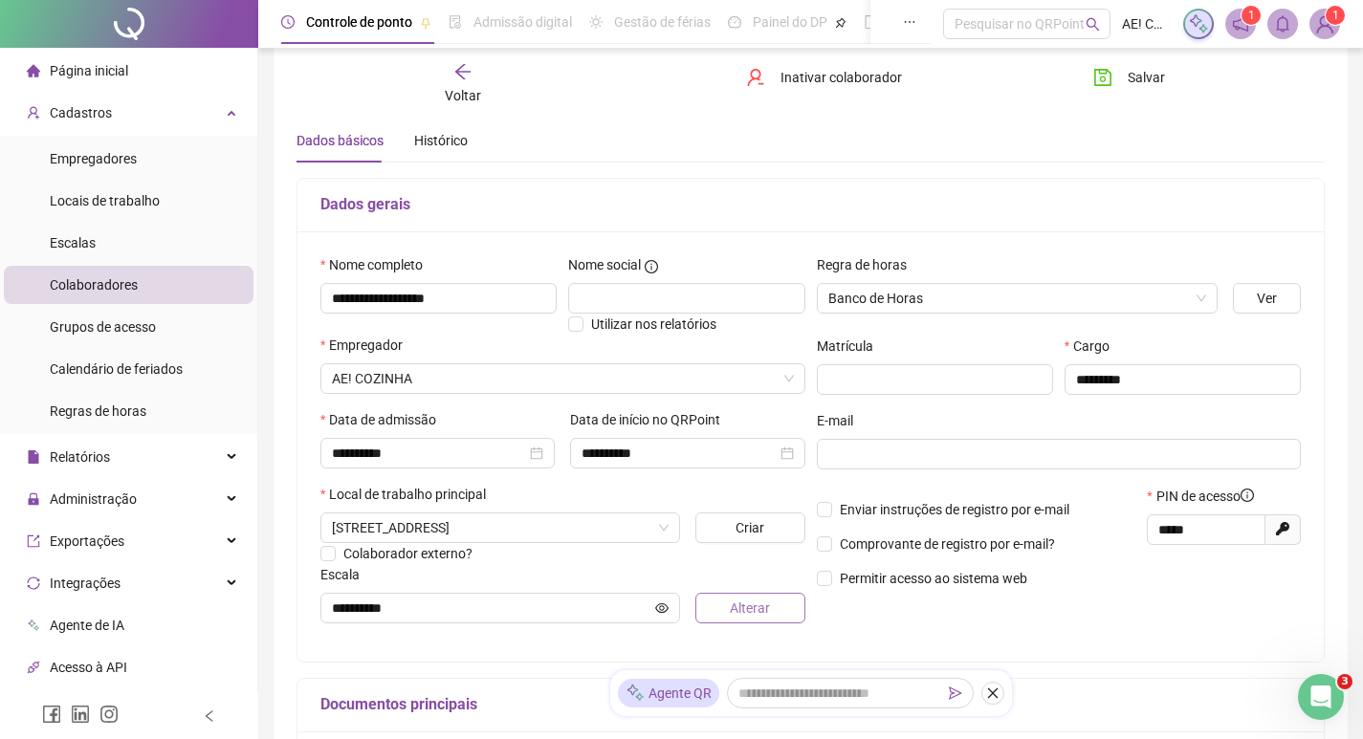
scroll to position [15, 0]
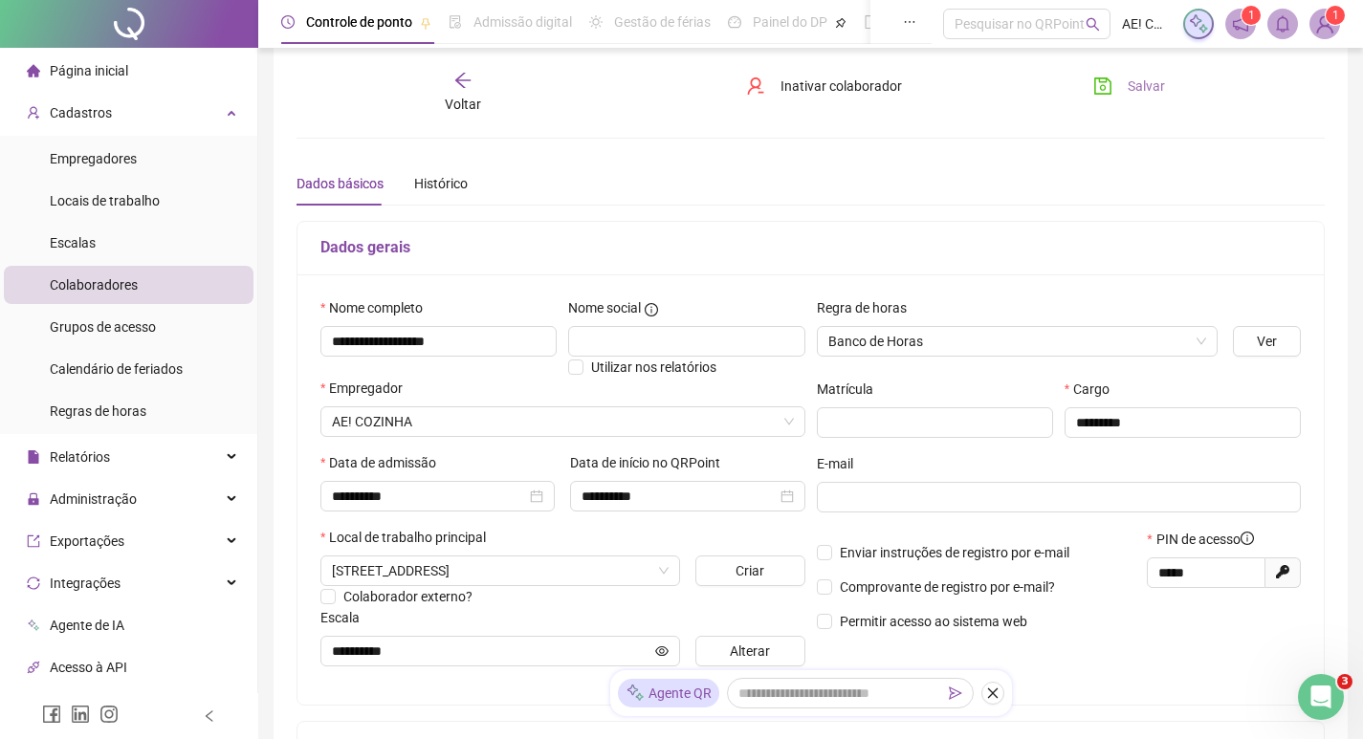
click at [1134, 87] on span "Salvar" at bounding box center [1146, 86] width 37 height 21
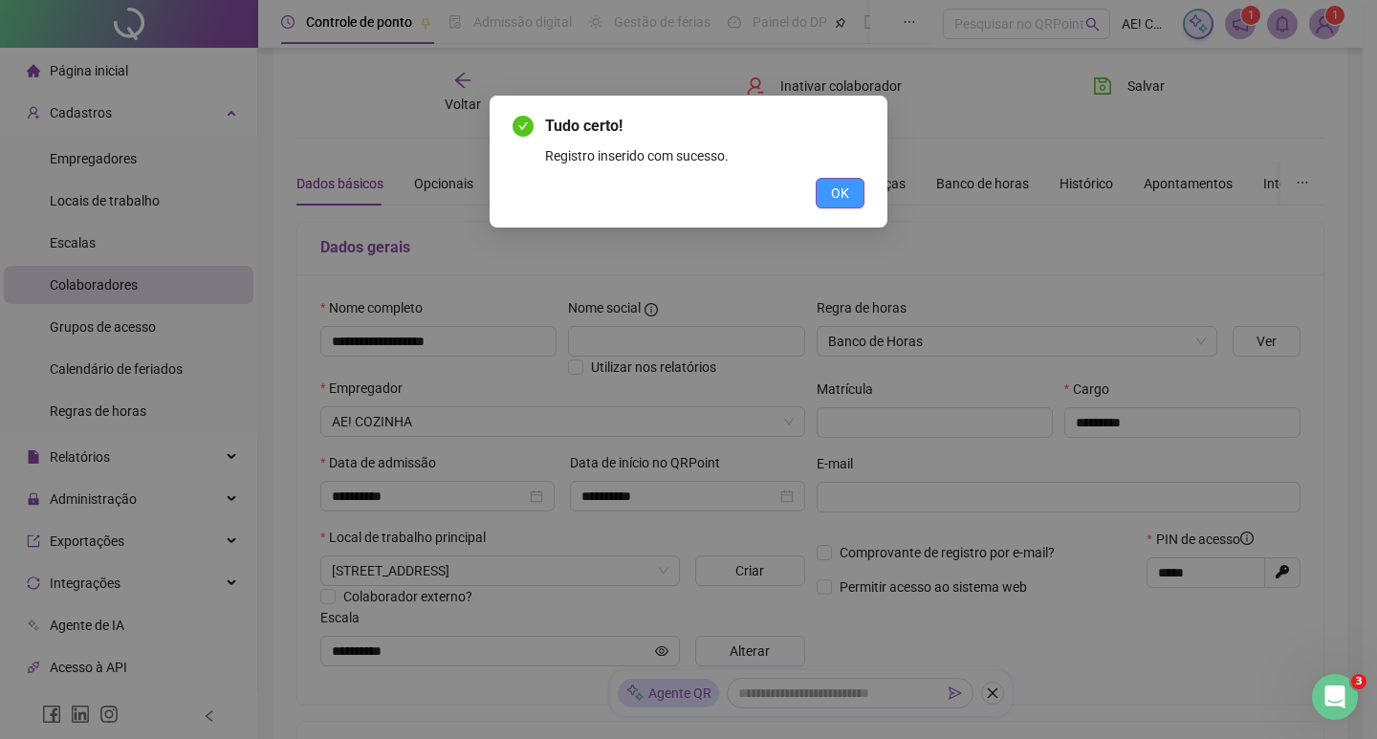
click at [840, 193] on span "OK" at bounding box center [840, 193] width 18 height 21
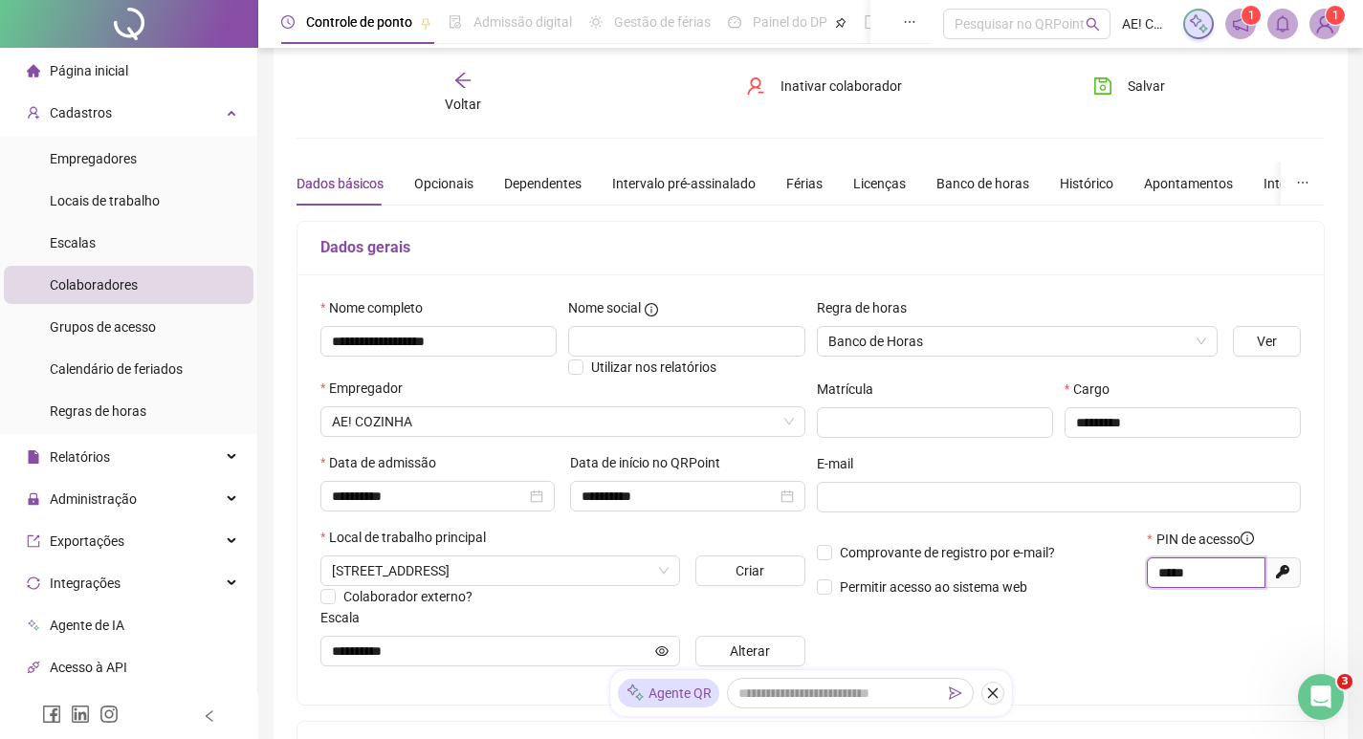
drag, startPoint x: 1210, startPoint y: 570, endPoint x: 1125, endPoint y: 573, distance: 85.2
click at [1124, 573] on div "Comprovante de registro por e-mail? Permitir acesso ao sistema web PIN de acess…" at bounding box center [1059, 570] width 496 height 82
click at [1286, 513] on div at bounding box center [1059, 520] width 485 height 15
click at [1283, 572] on icon at bounding box center [1282, 571] width 13 height 13
type input "*****"
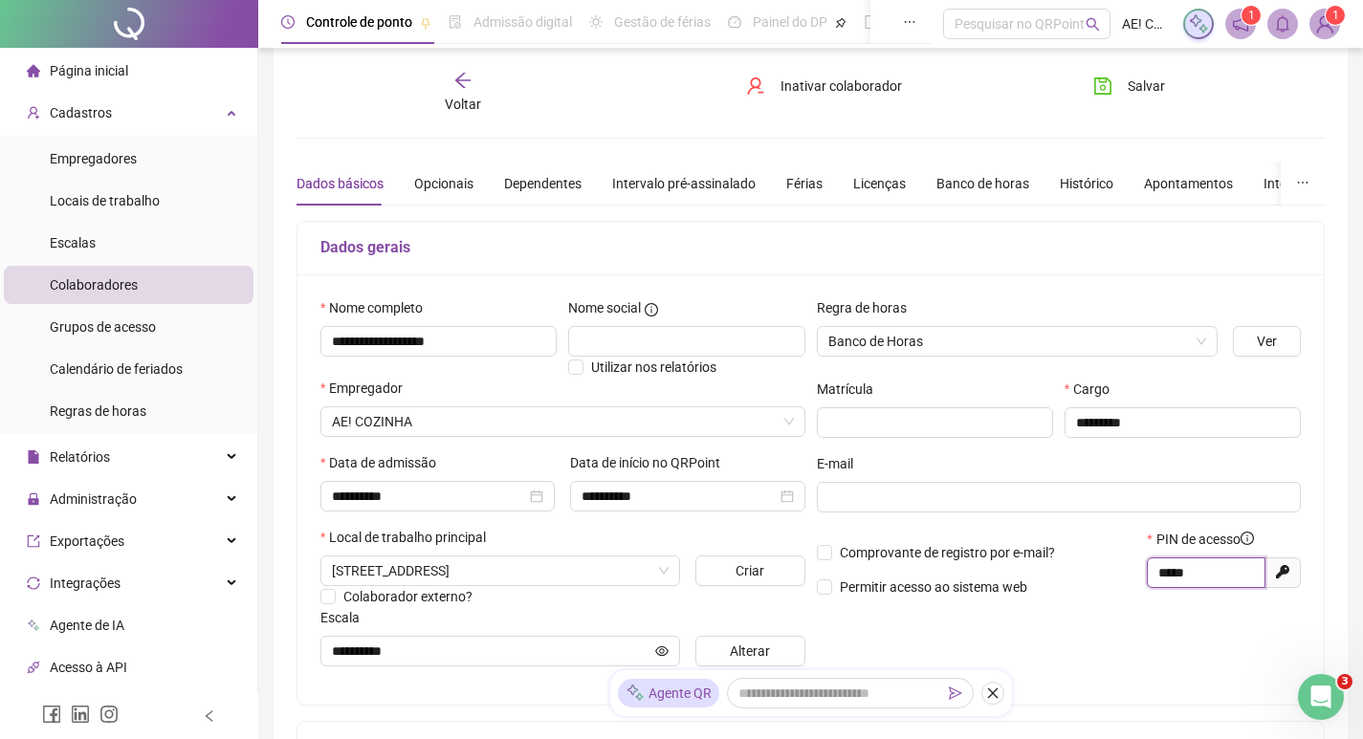
drag, startPoint x: 1234, startPoint y: 571, endPoint x: 1135, endPoint y: 570, distance: 98.5
click at [1135, 570] on div "Comprovante de registro por e-mail? Permitir acesso ao sistema web PIN de acess…" at bounding box center [1059, 570] width 496 height 82
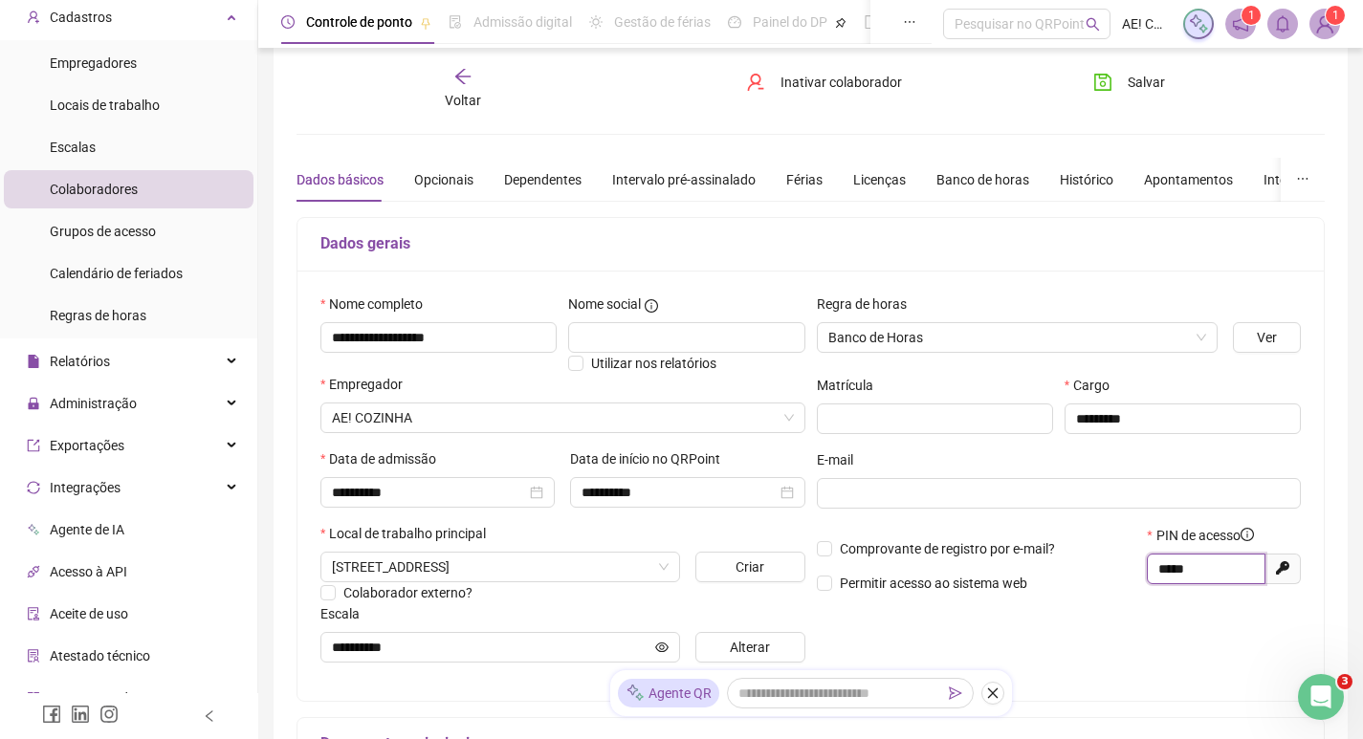
scroll to position [111, 0]
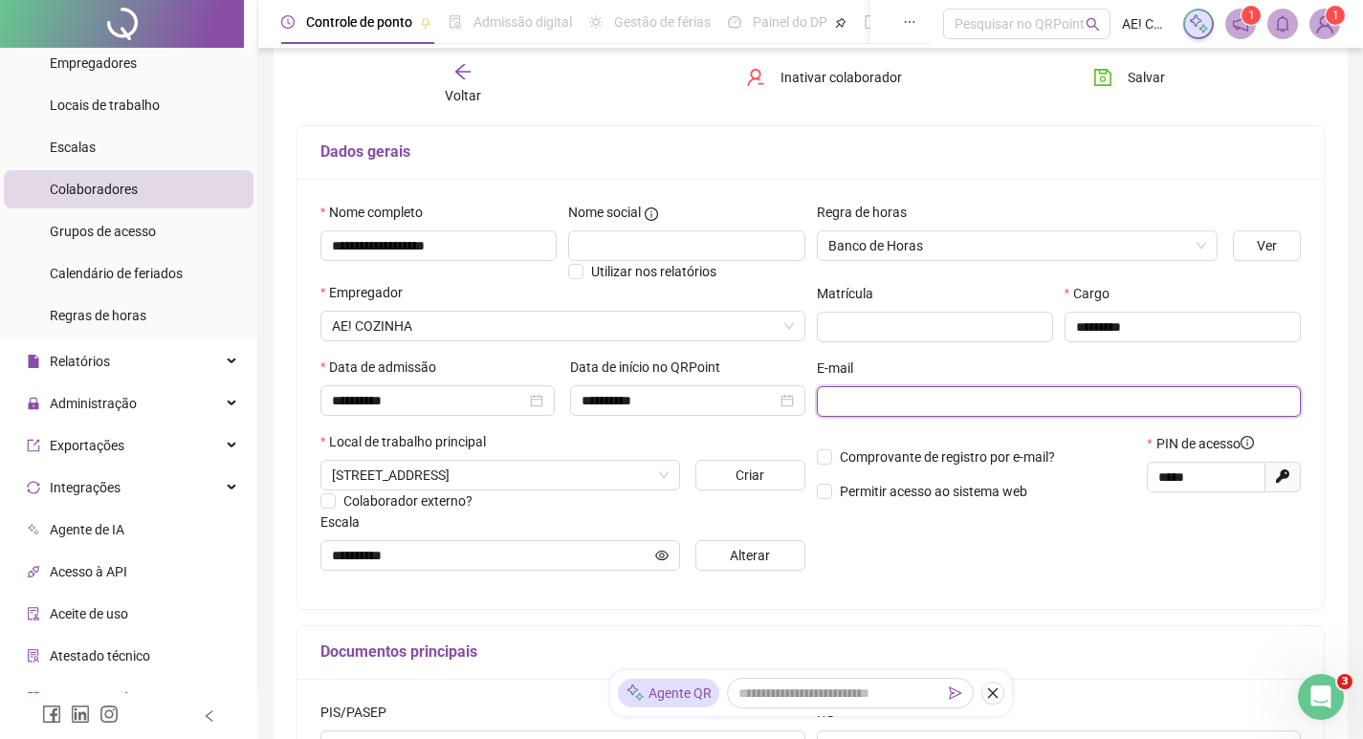
click at [835, 404] on input "text" at bounding box center [1057, 401] width 458 height 21
paste input "**********"
click at [832, 404] on input "**********" at bounding box center [1057, 401] width 458 height 21
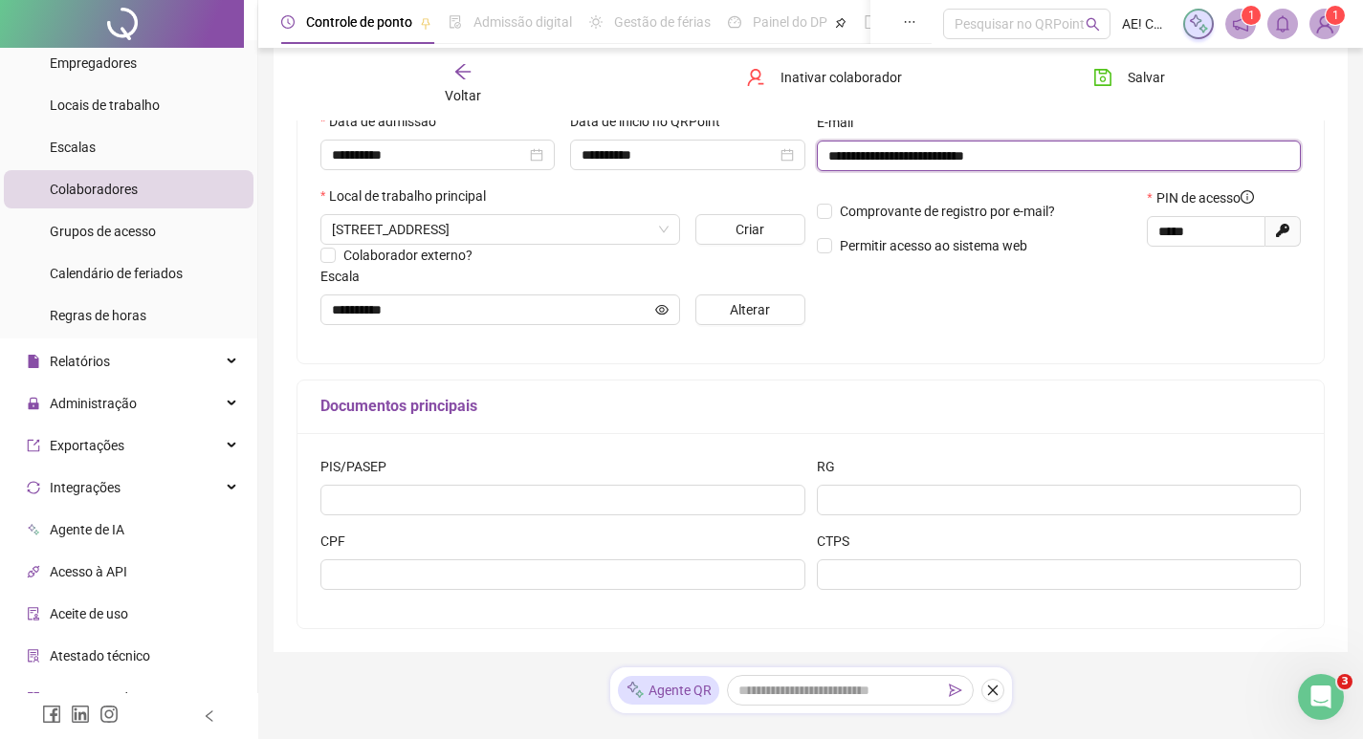
scroll to position [398, 0]
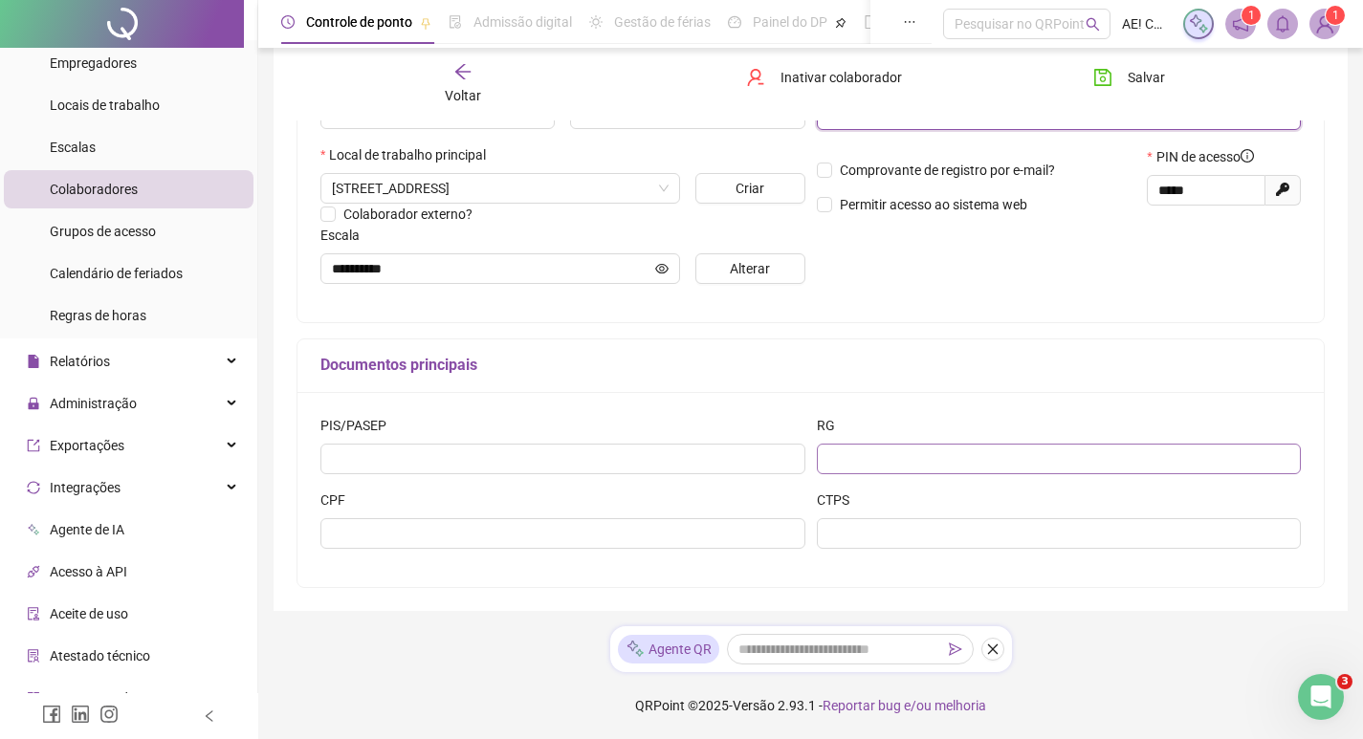
type input "**********"
click at [853, 456] on input "text" at bounding box center [1059, 459] width 485 height 31
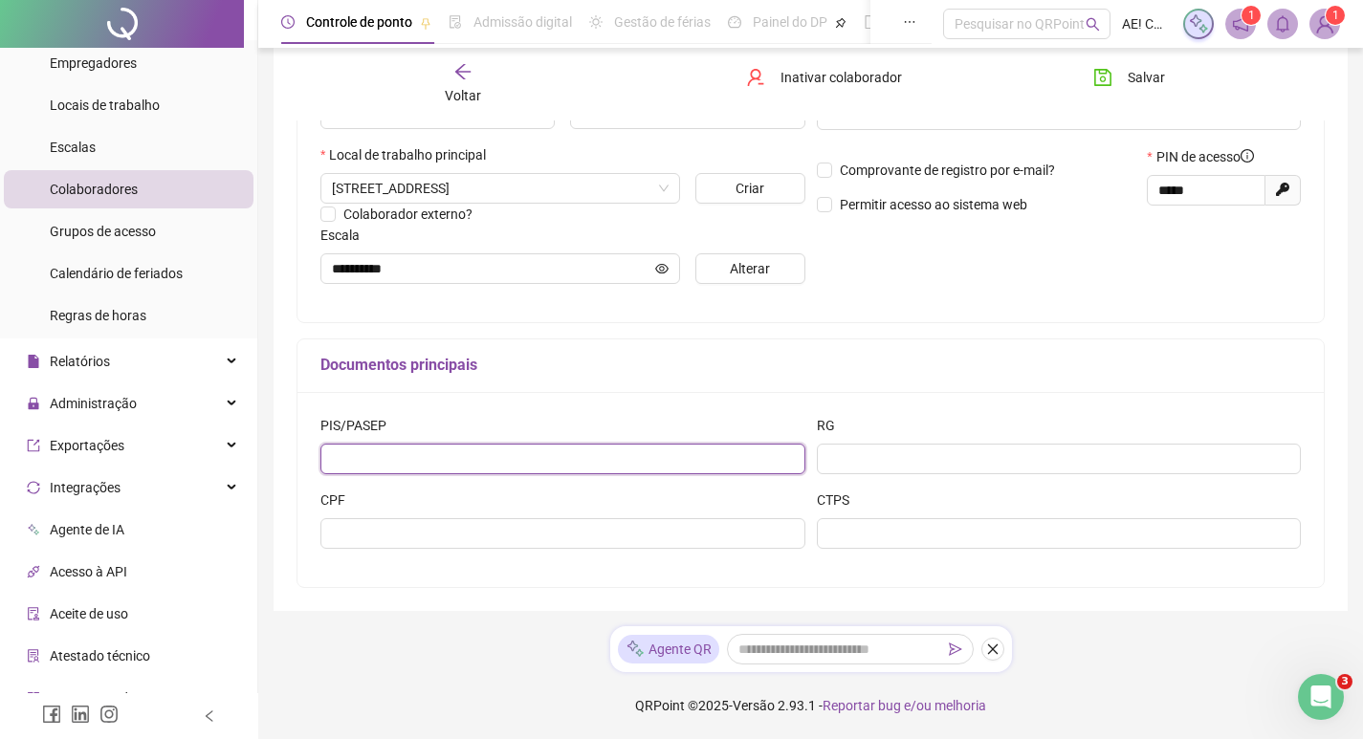
click at [784, 456] on input "text" at bounding box center [562, 459] width 485 height 31
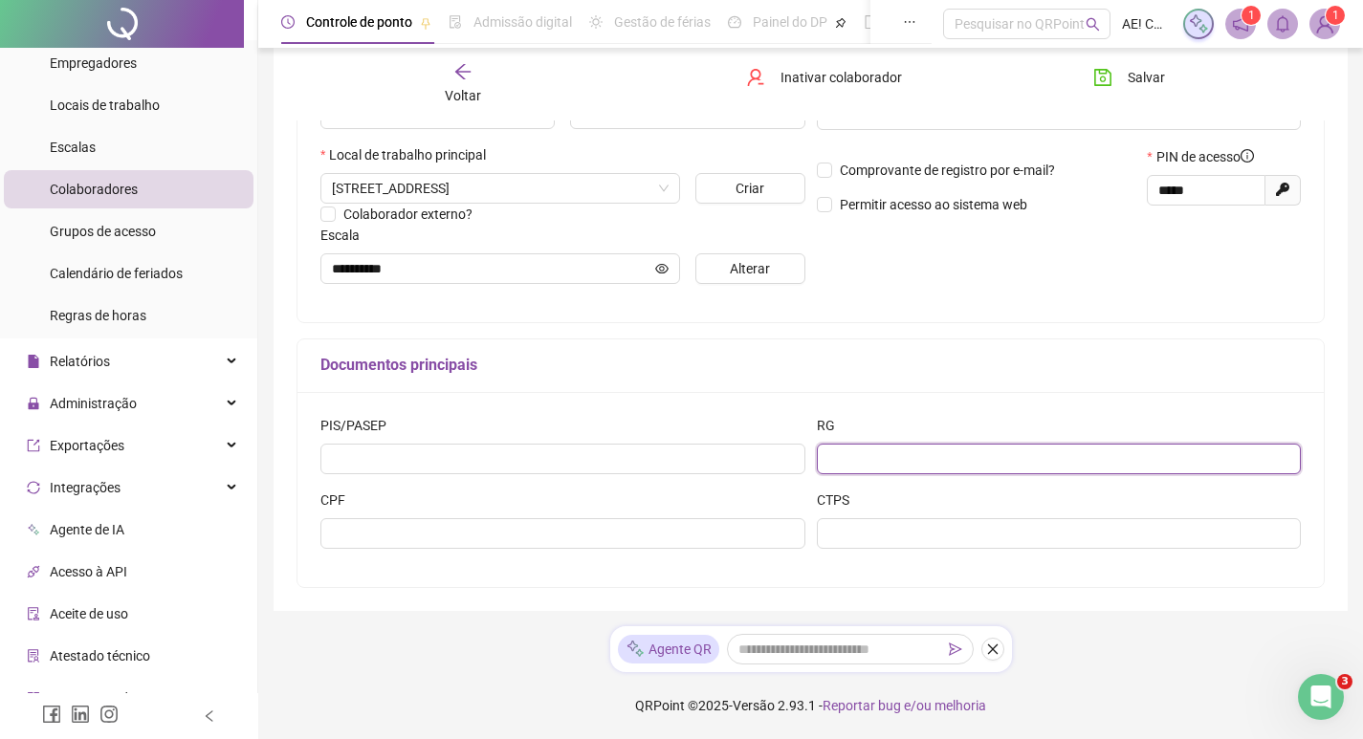
click at [850, 454] on input "text" at bounding box center [1059, 459] width 485 height 31
type input "**********"
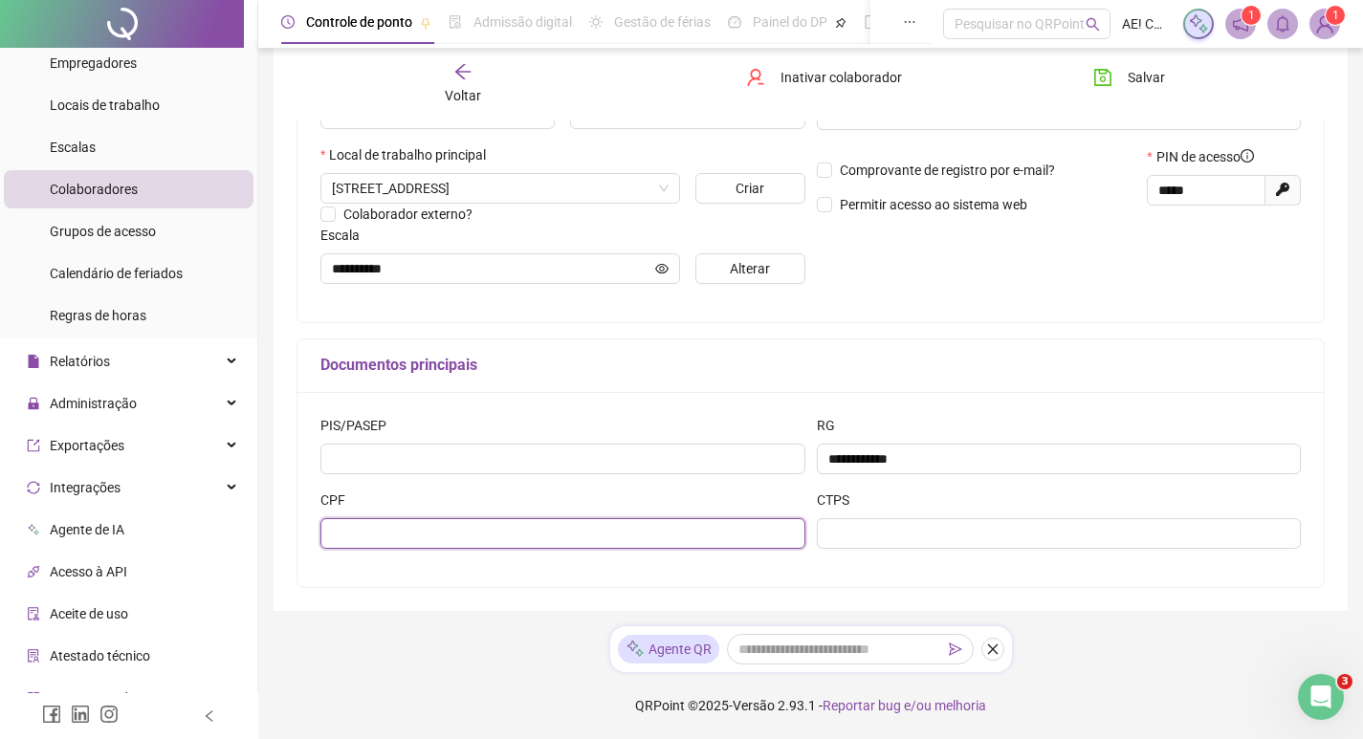
click at [588, 524] on input "text" at bounding box center [562, 533] width 485 height 31
type input "**********"
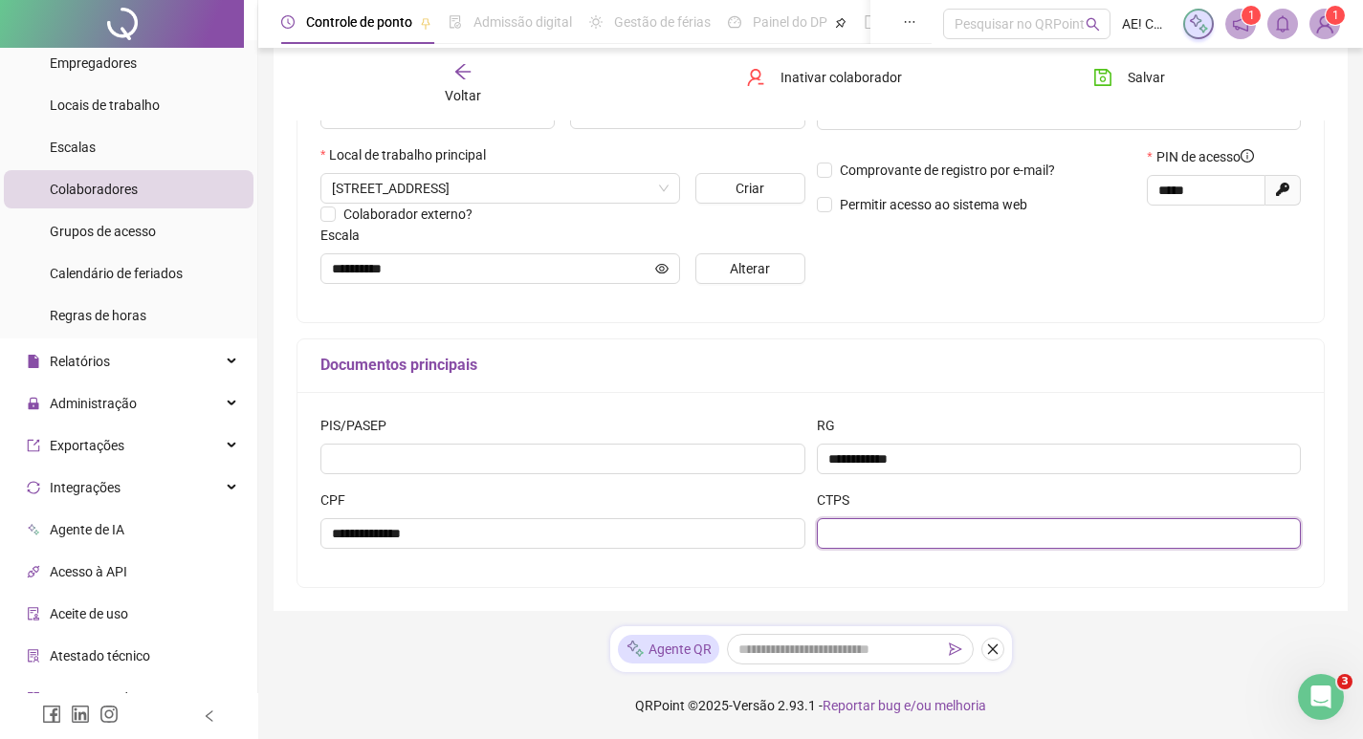
click at [860, 535] on input "text" at bounding box center [1059, 533] width 485 height 31
type input "**********"
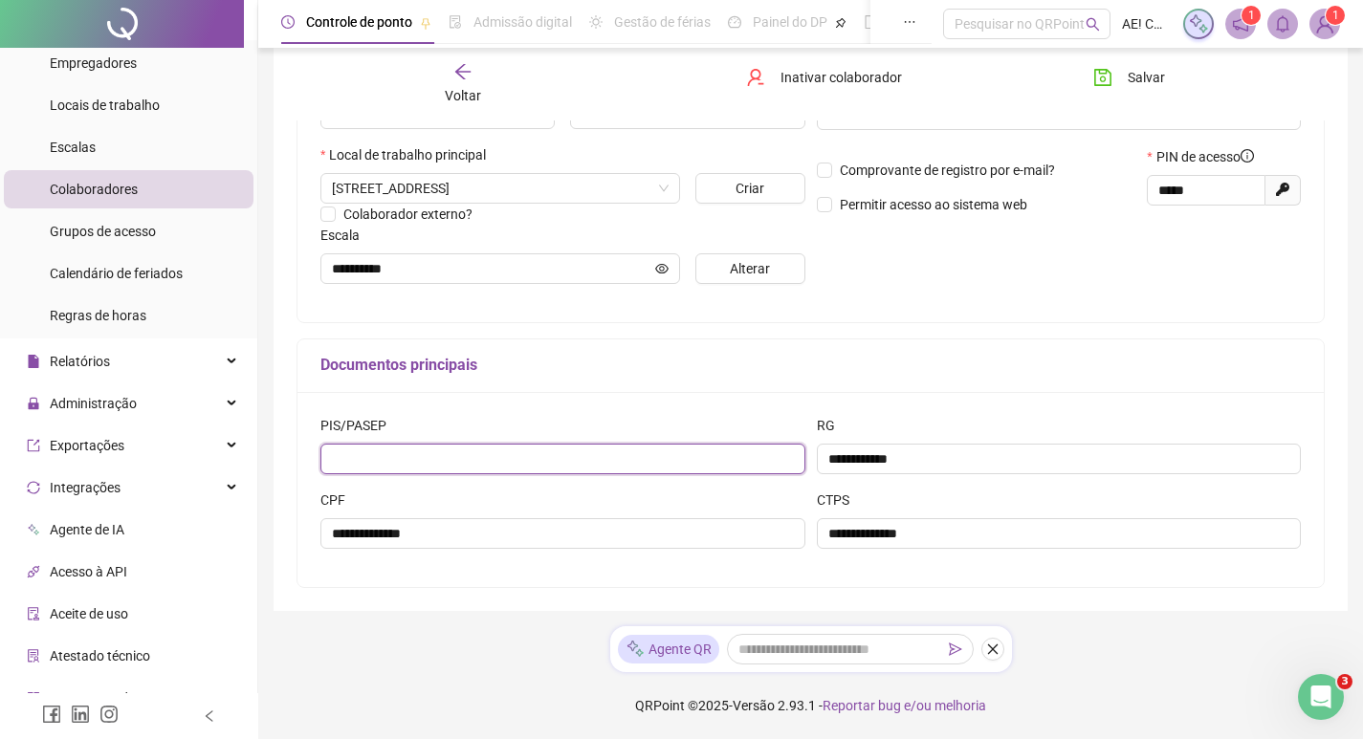
click at [573, 464] on input "text" at bounding box center [562, 459] width 485 height 31
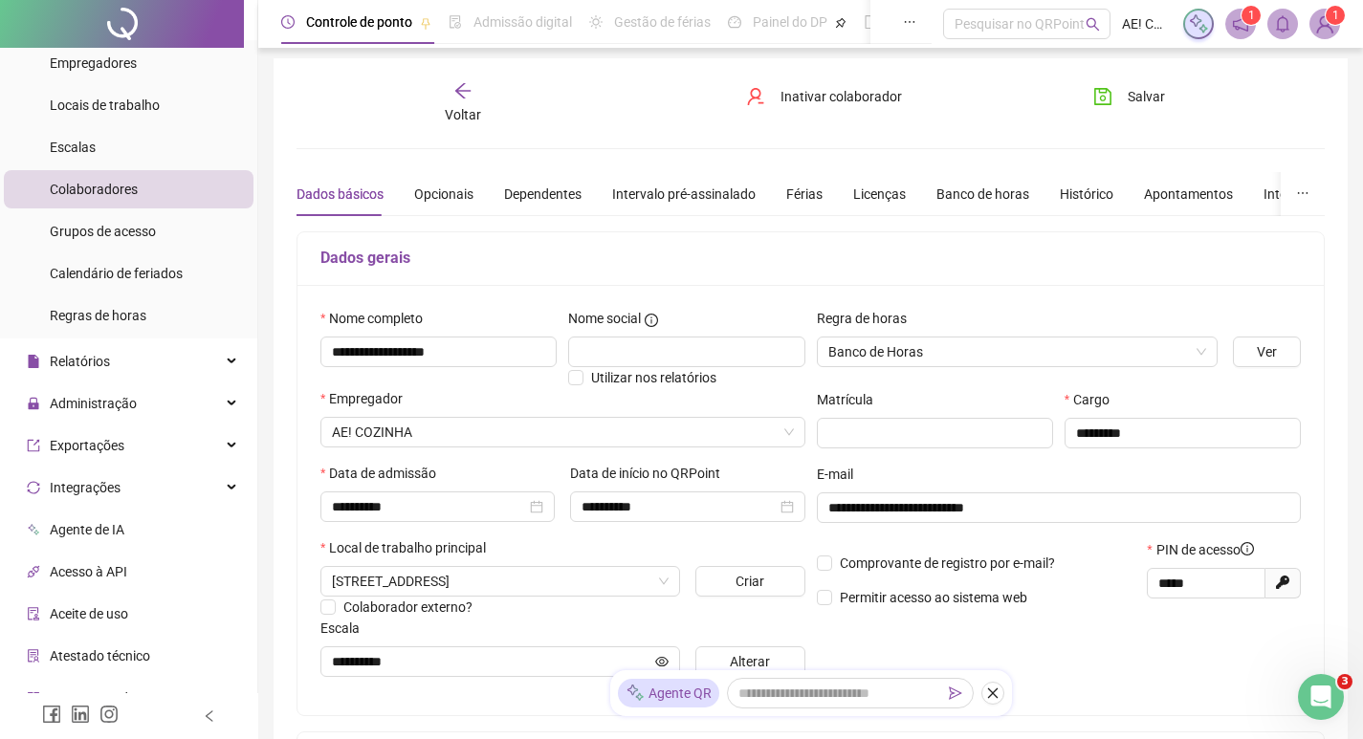
scroll to position [0, 0]
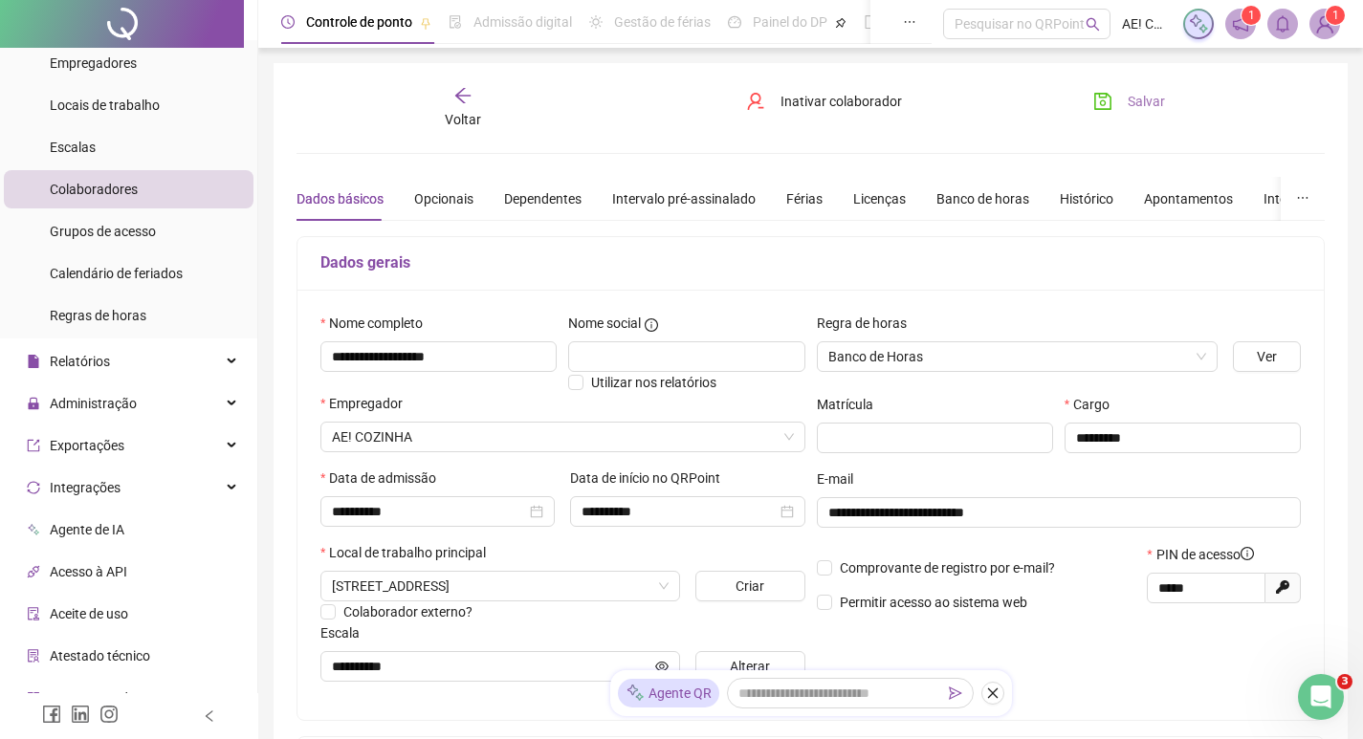
click at [1122, 96] on button "Salvar" at bounding box center [1129, 101] width 100 height 31
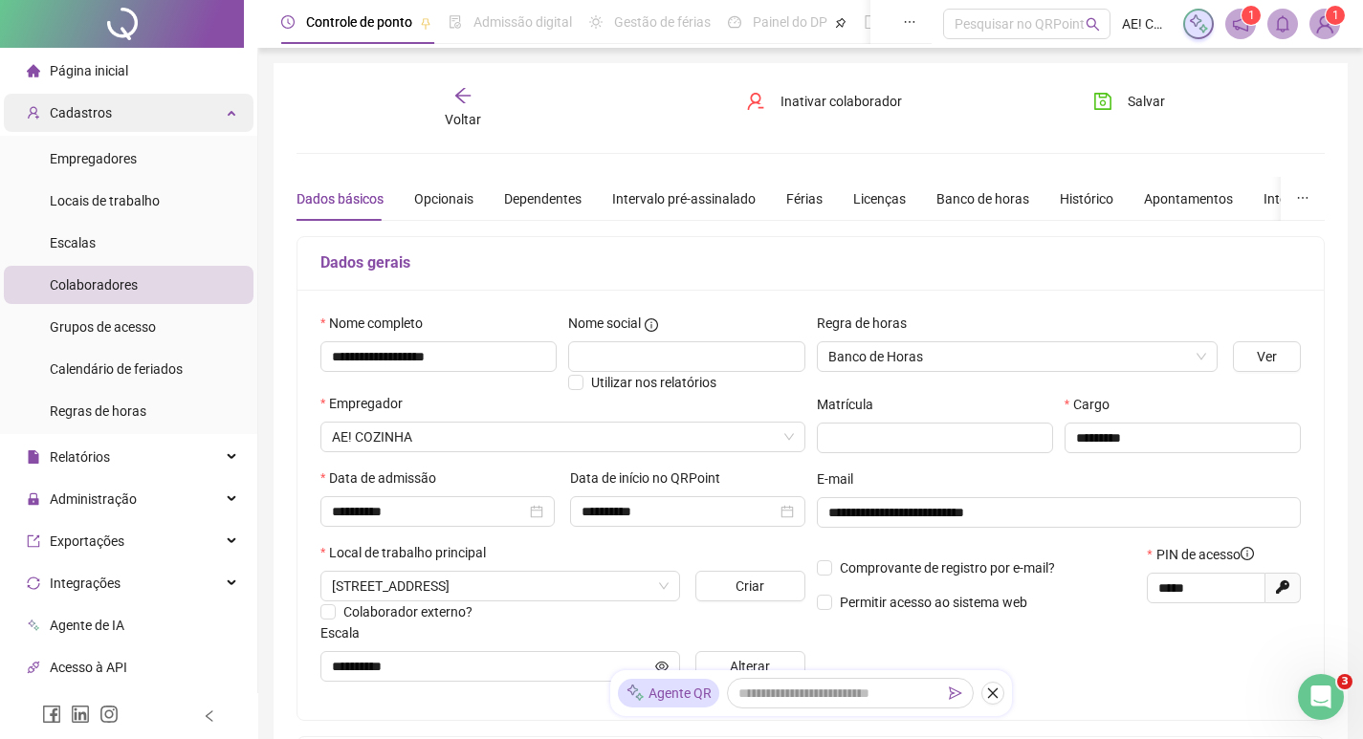
click at [84, 110] on span "Cadastros" at bounding box center [81, 112] width 62 height 15
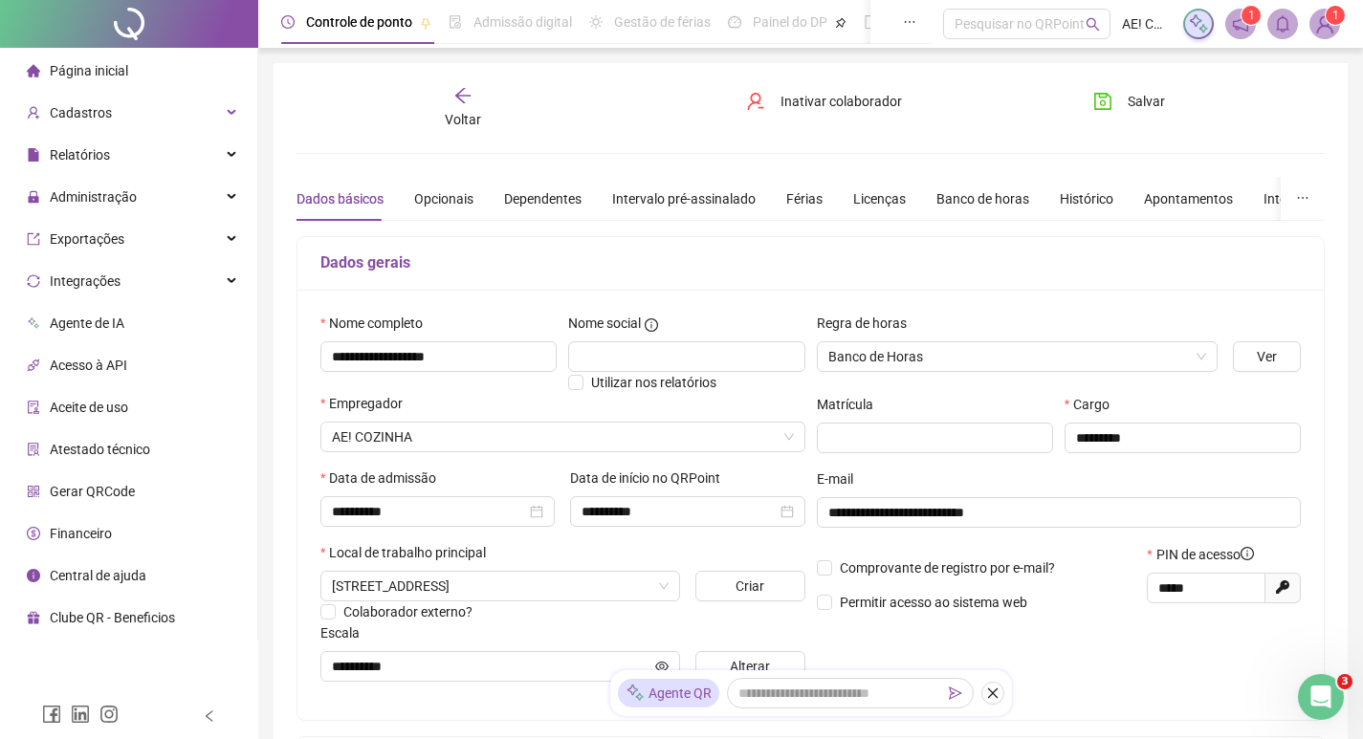
click at [93, 69] on span "Página inicial" at bounding box center [89, 70] width 78 height 15
